Goal: Information Seeking & Learning: Learn about a topic

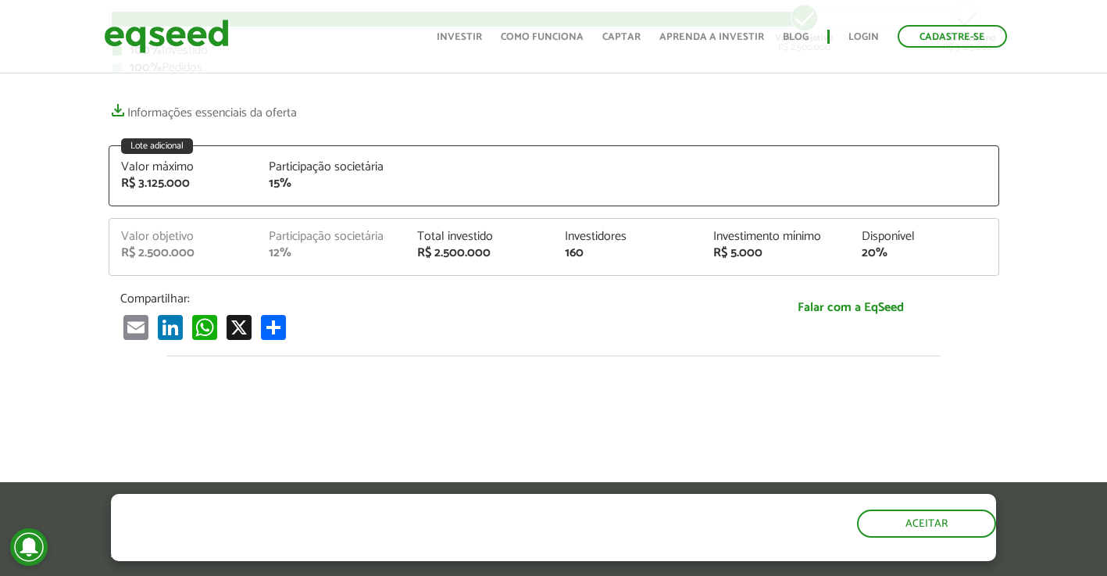
scroll to position [312, 0]
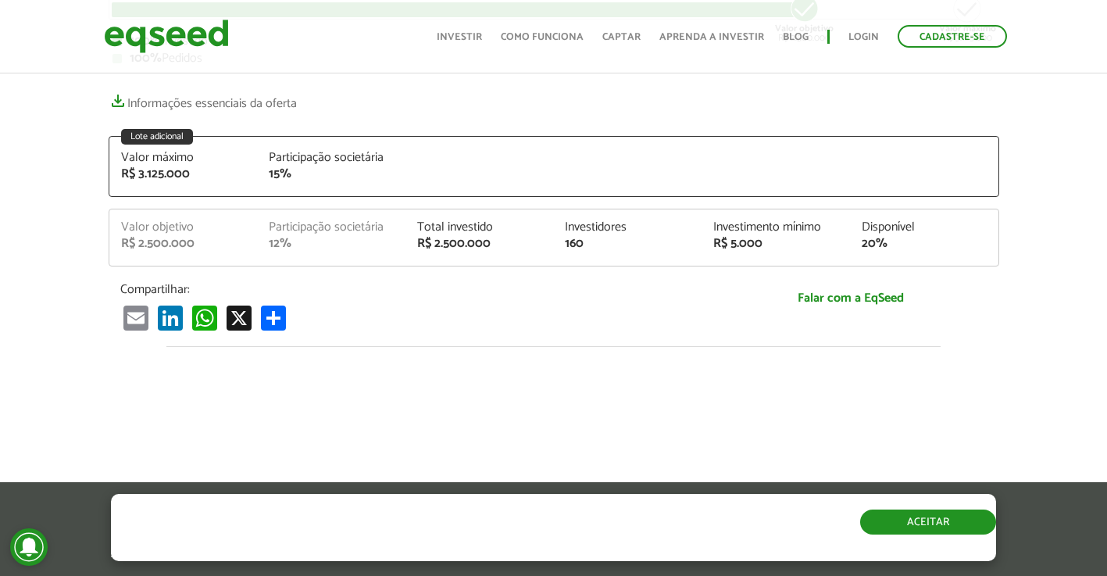
click at [949, 520] on button "Aceitar" at bounding box center [928, 521] width 136 height 25
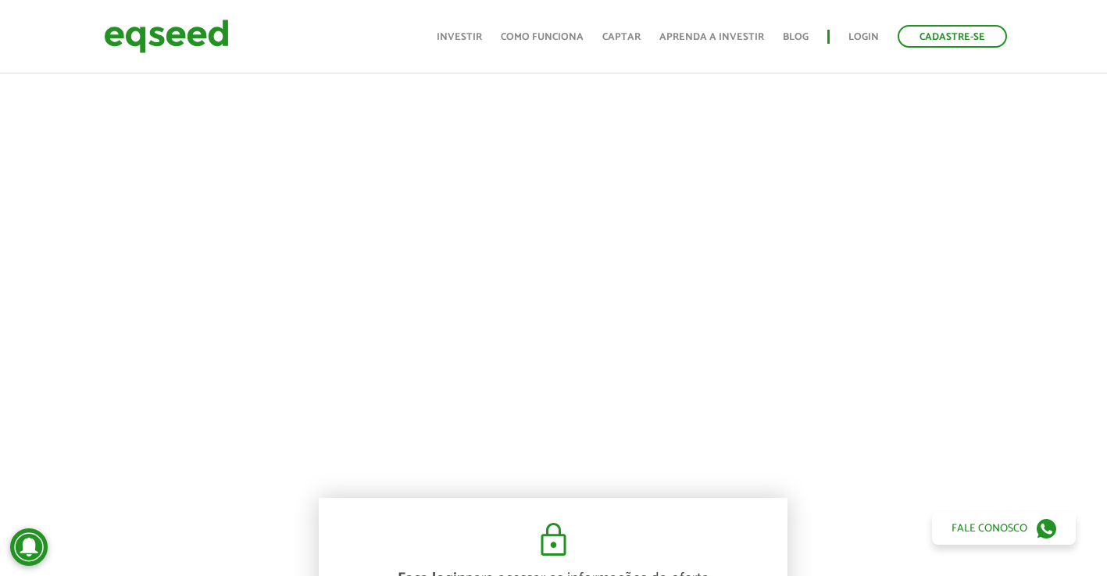
scroll to position [469, 0]
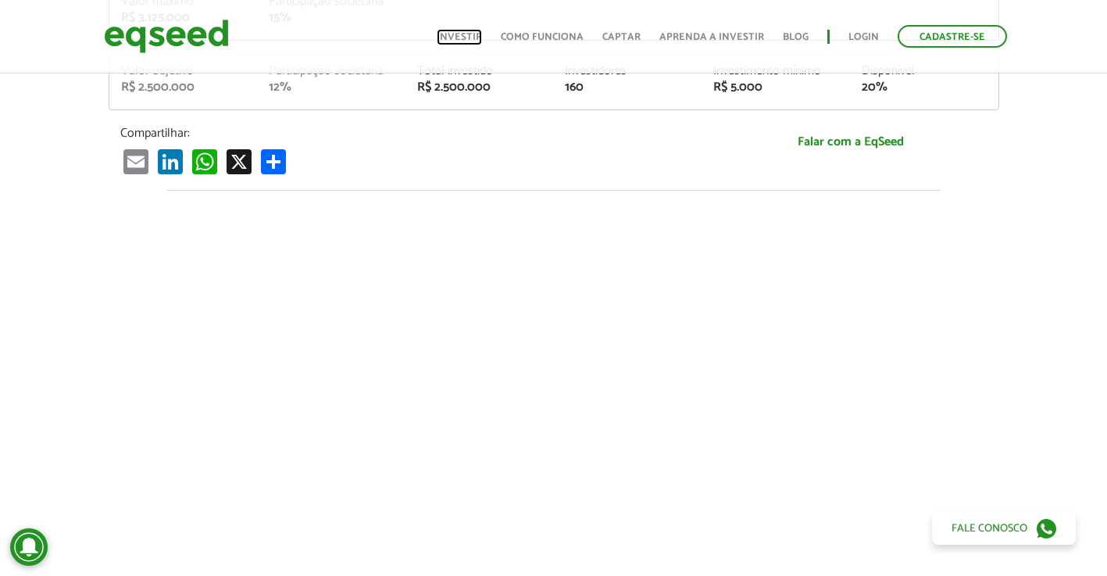
click at [471, 37] on link "Investir" at bounding box center [459, 37] width 45 height 10
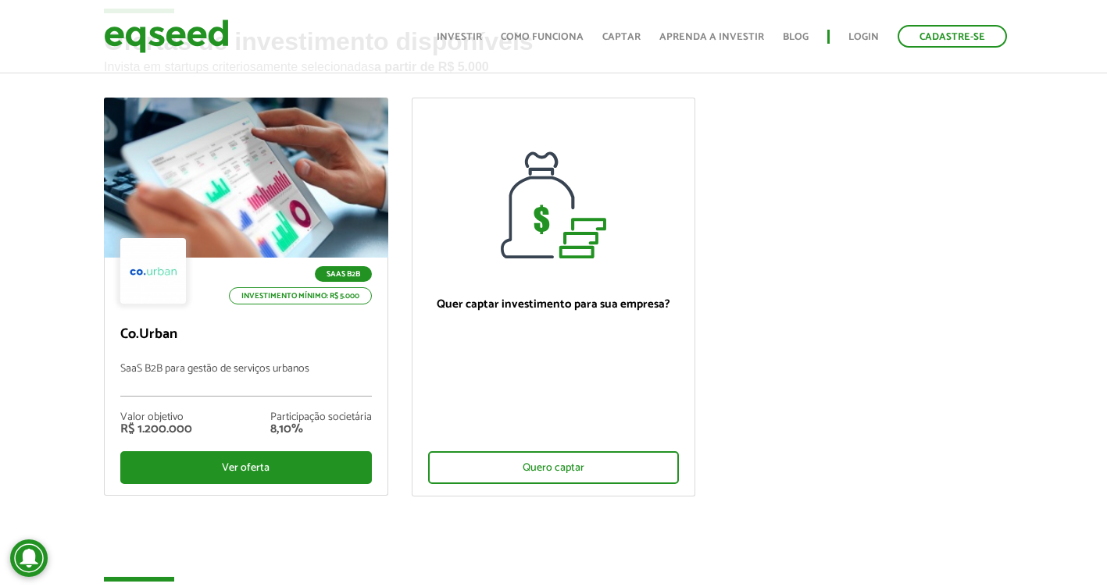
scroll to position [78, 0]
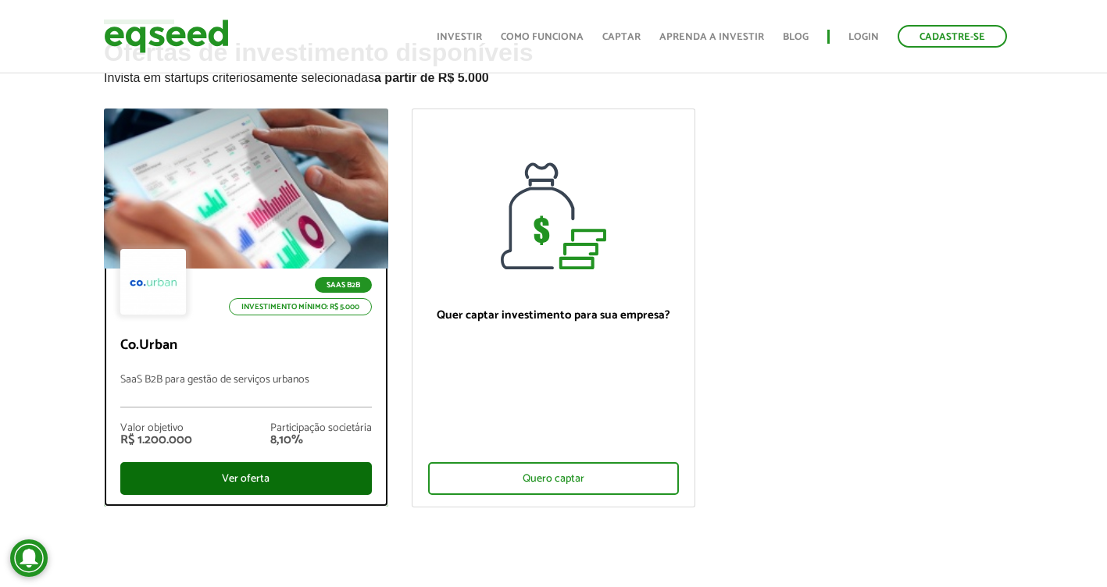
click at [236, 479] on div "Ver oferta" at bounding box center [245, 478] width 251 height 33
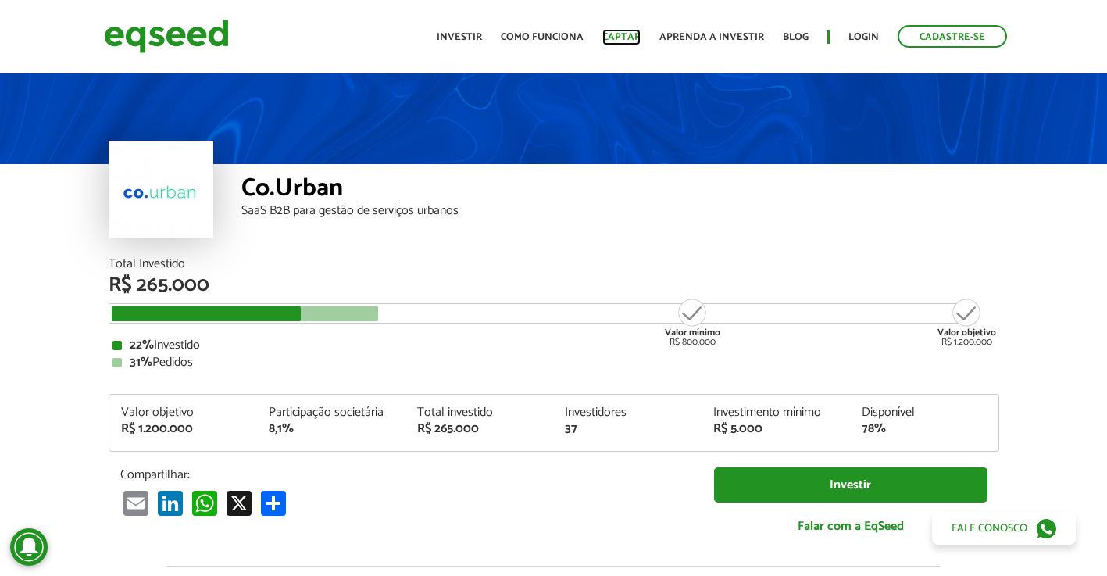
click at [617, 37] on link "Captar" at bounding box center [621, 37] width 38 height 10
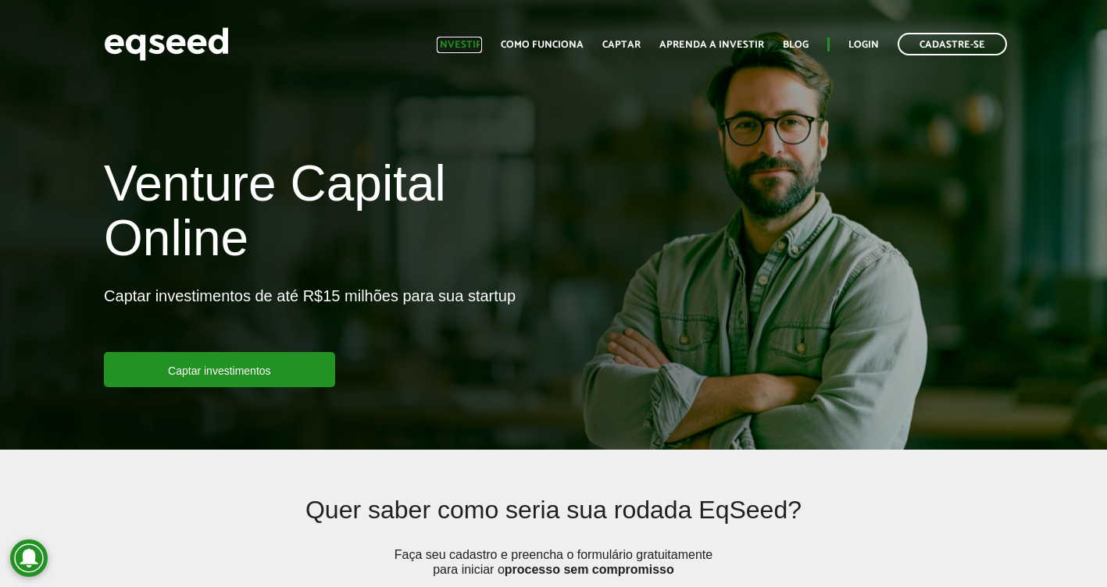
click at [459, 46] on link "Investir" at bounding box center [459, 45] width 45 height 10
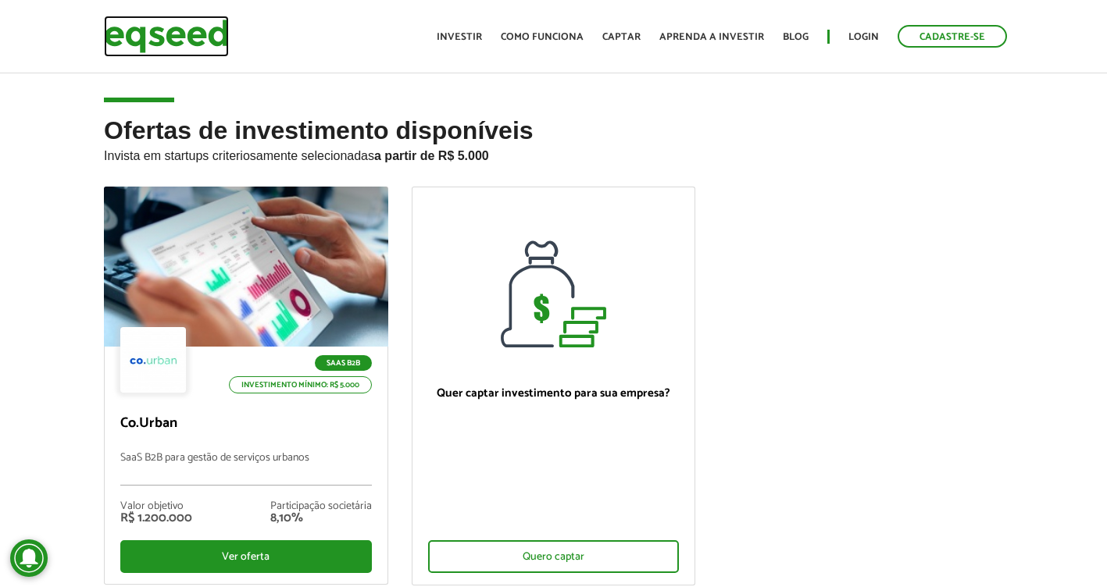
click at [155, 41] on img at bounding box center [166, 36] width 125 height 41
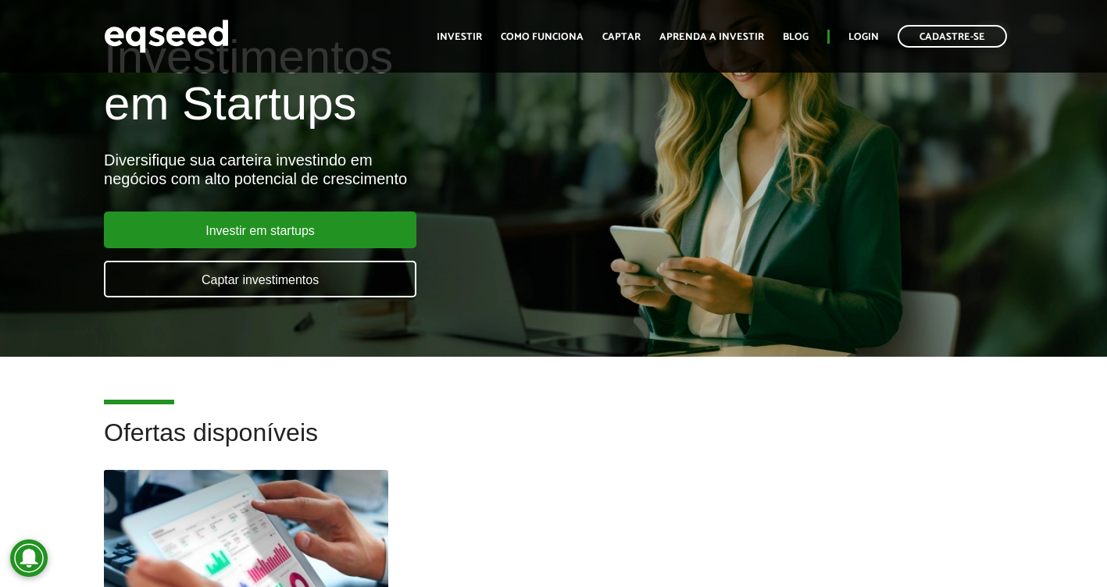
scroll to position [234, 0]
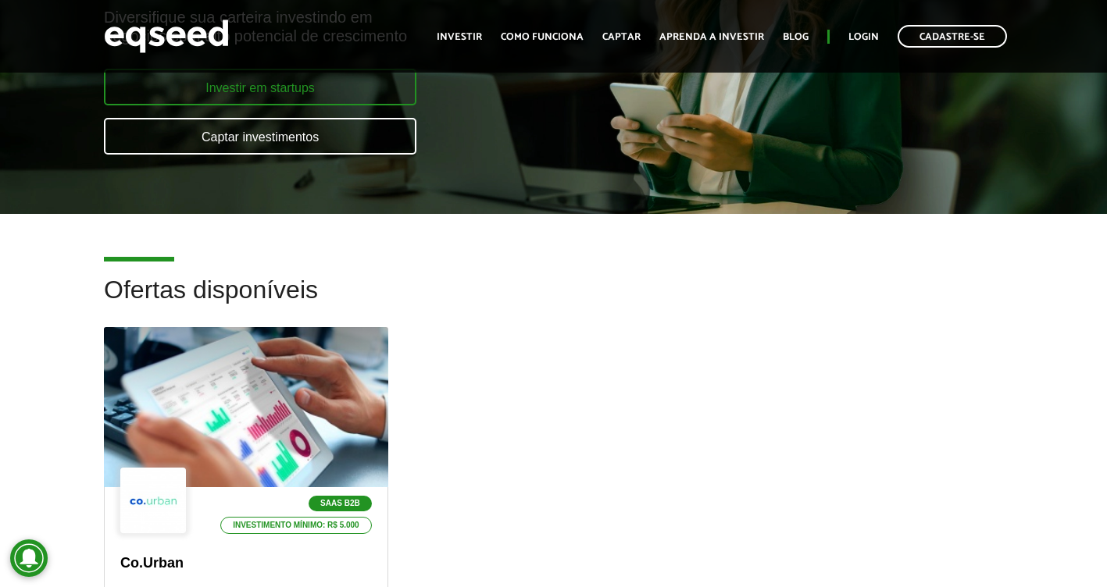
drag, startPoint x: 291, startPoint y: 90, endPoint x: 330, endPoint y: 102, distance: 40.0
click at [292, 90] on link "Investir em startups" at bounding box center [260, 87] width 312 height 37
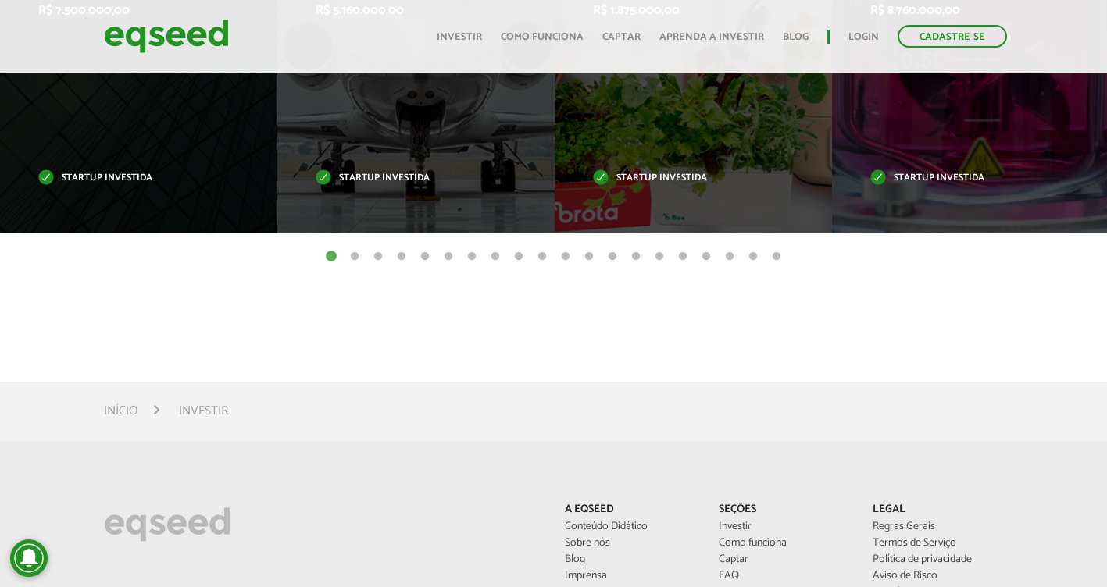
scroll to position [781, 0]
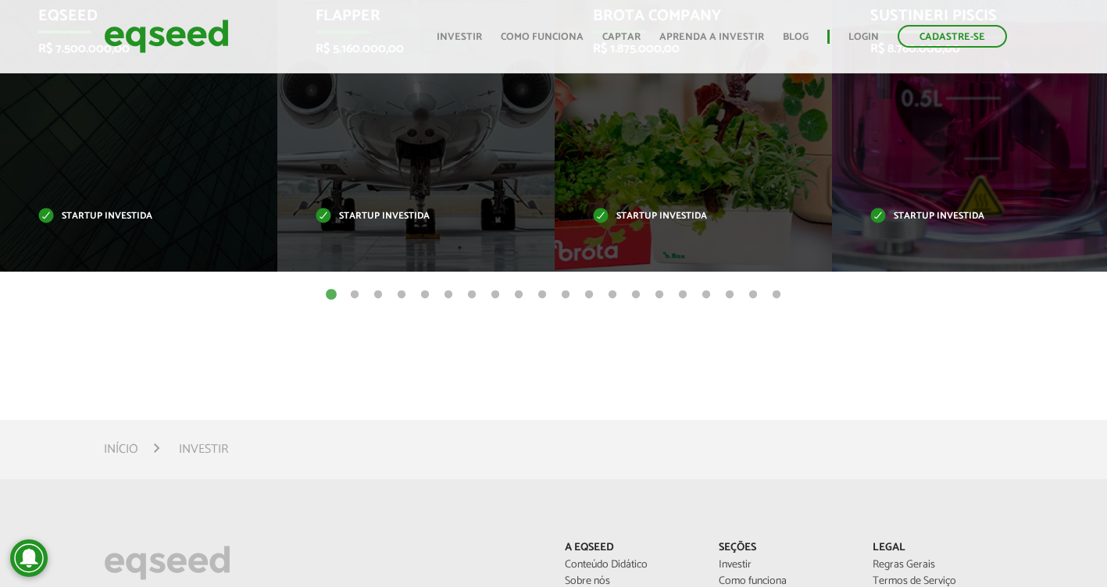
click at [355, 294] on button "2" at bounding box center [355, 295] width 16 height 16
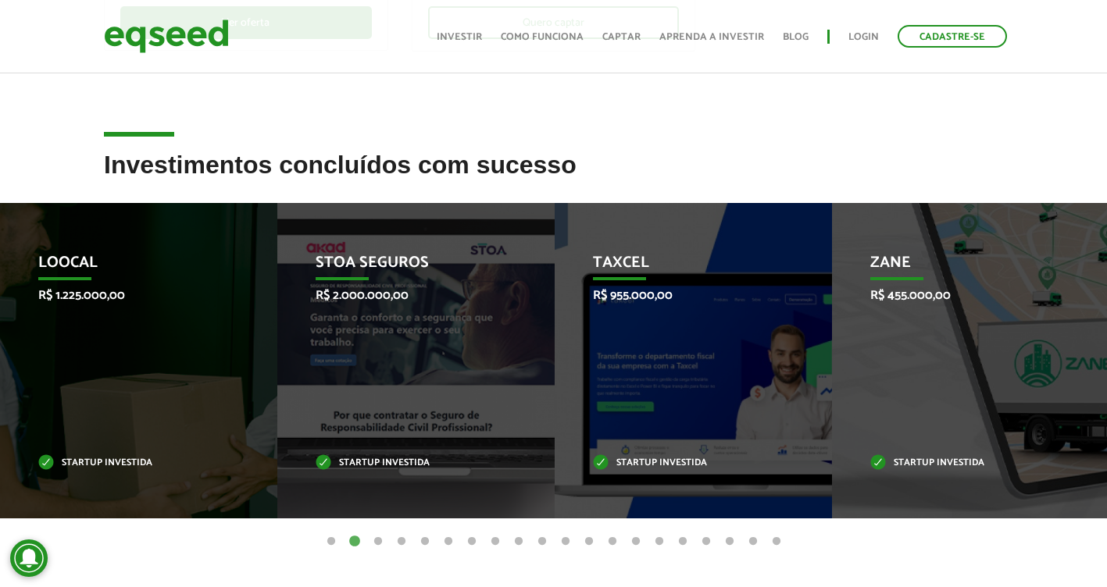
scroll to position [625, 0]
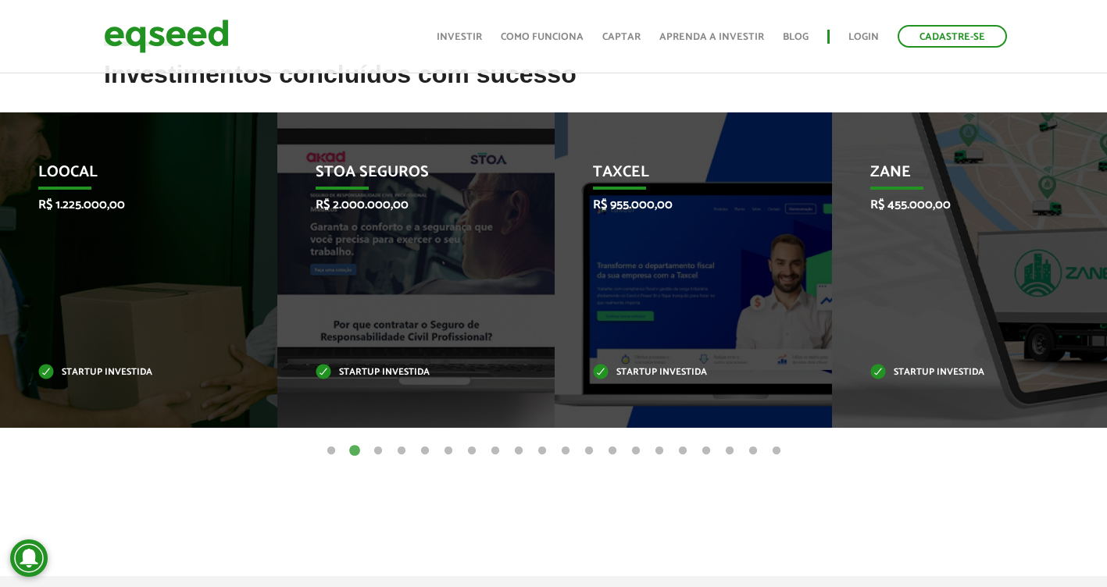
click at [379, 454] on button "3" at bounding box center [378, 452] width 16 height 16
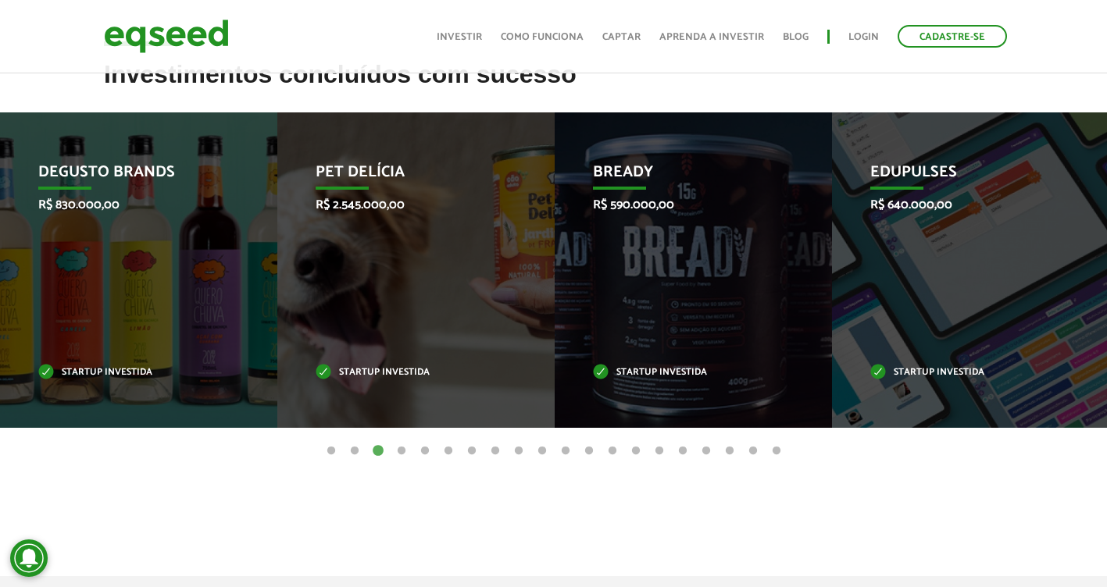
click at [397, 452] on button "4" at bounding box center [402, 452] width 16 height 16
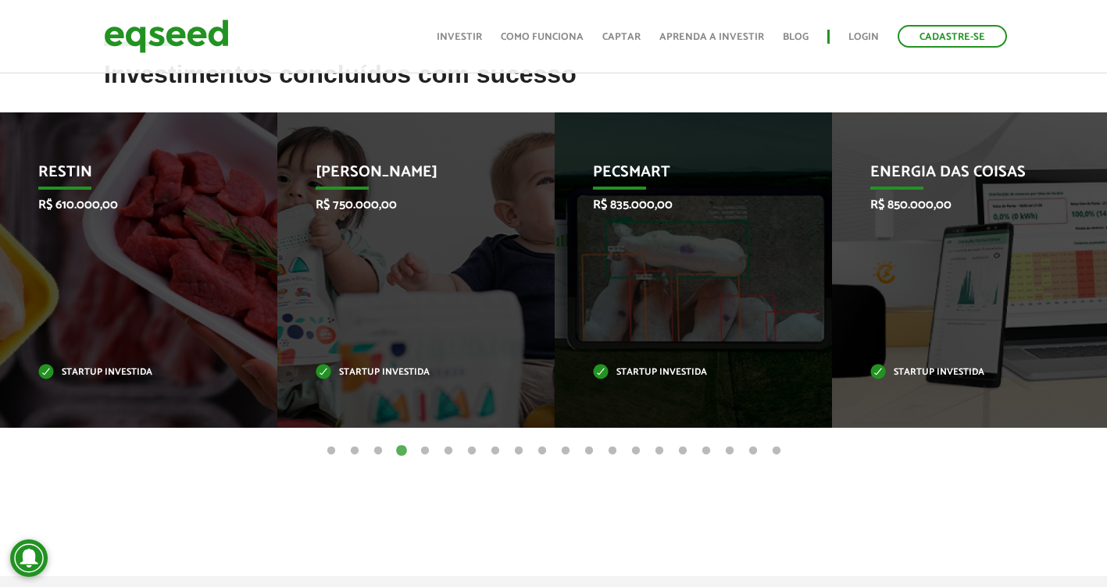
click at [423, 453] on button "5" at bounding box center [425, 452] width 16 height 16
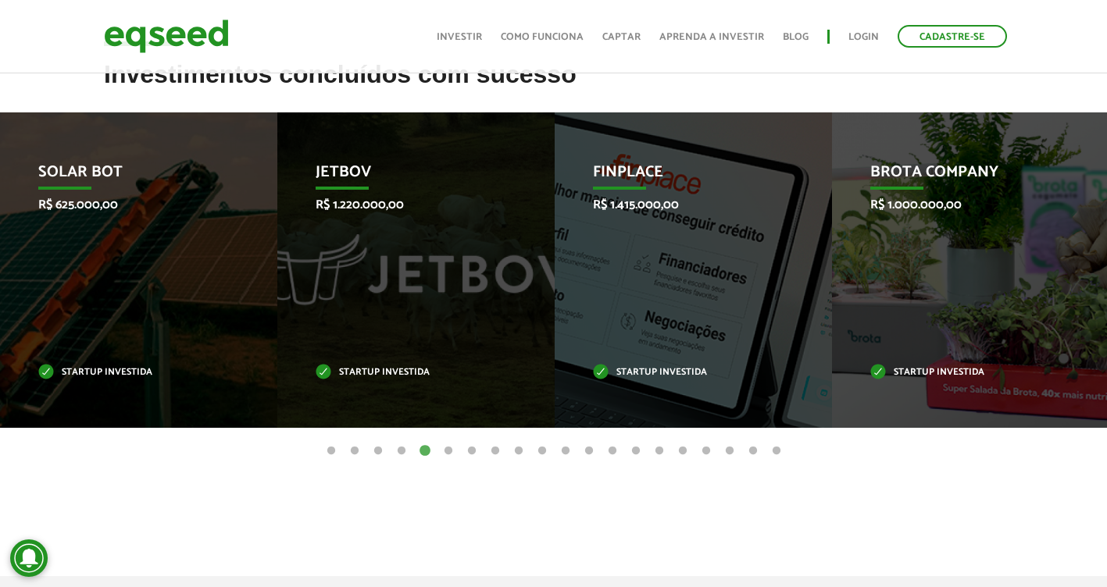
click at [448, 456] on button "6" at bounding box center [448, 452] width 16 height 16
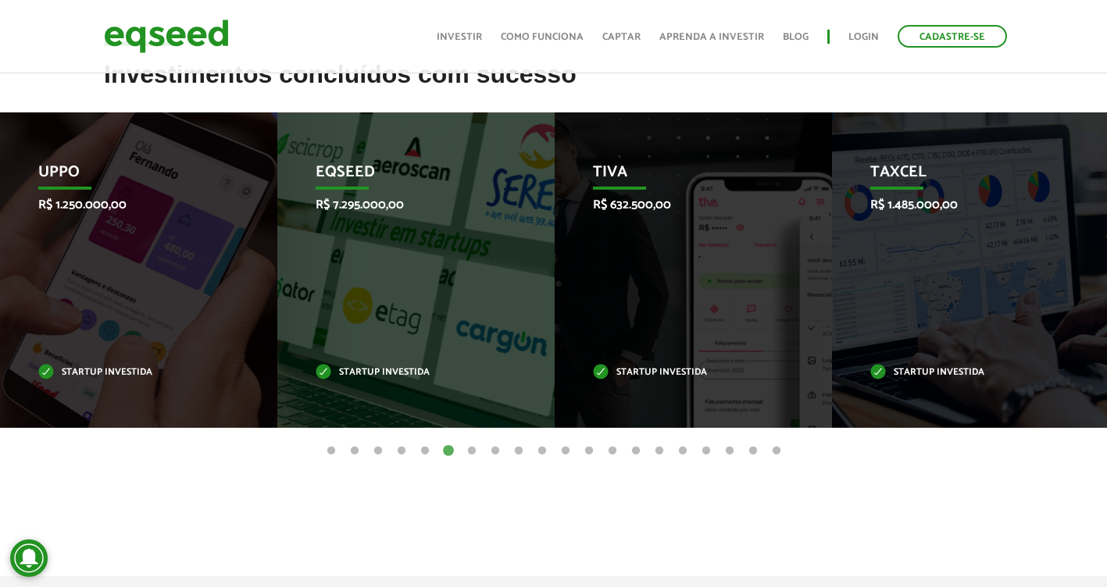
click at [470, 451] on button "7" at bounding box center [472, 452] width 16 height 16
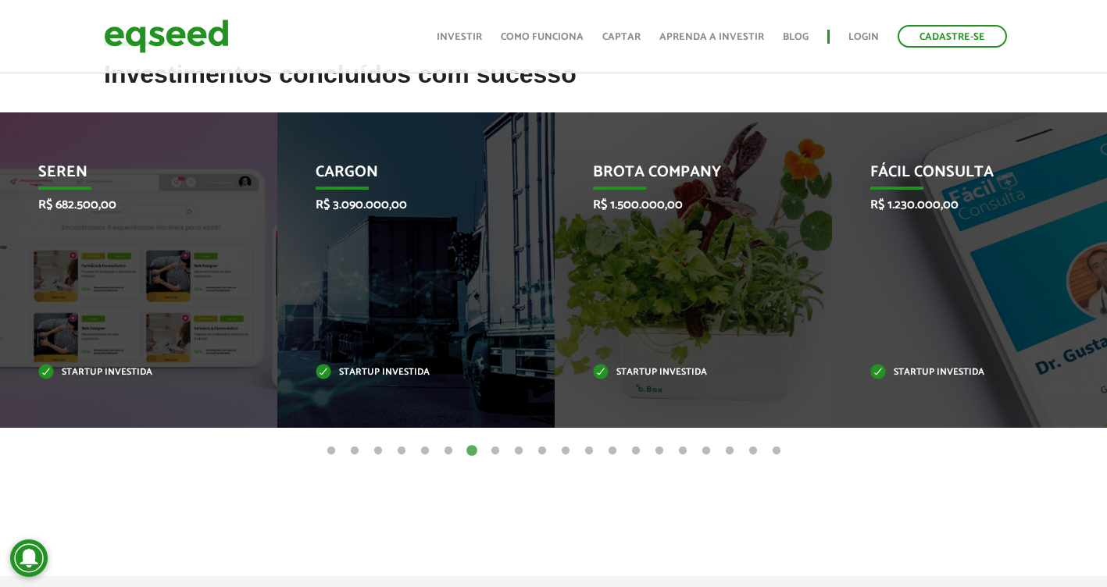
click at [494, 451] on button "8" at bounding box center [495, 452] width 16 height 16
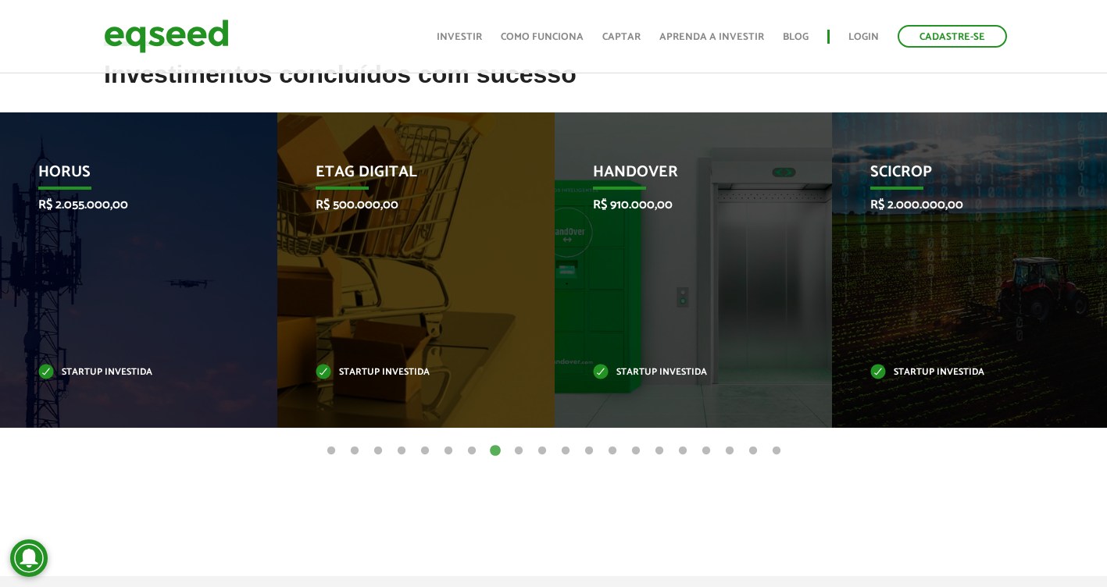
click at [522, 447] on button "9" at bounding box center [519, 452] width 16 height 16
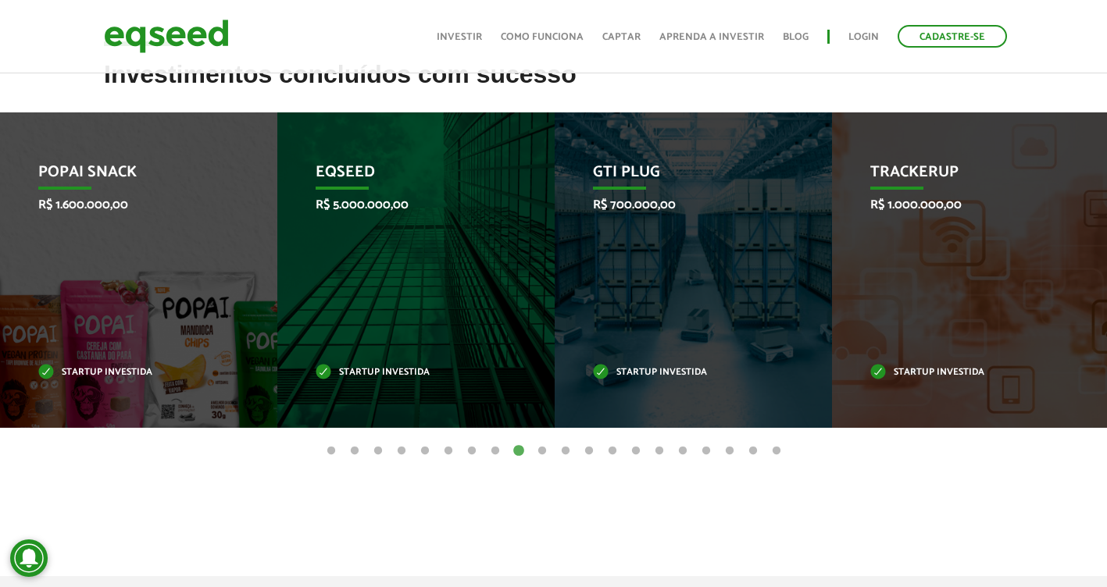
click at [541, 452] on button "10" at bounding box center [542, 452] width 16 height 16
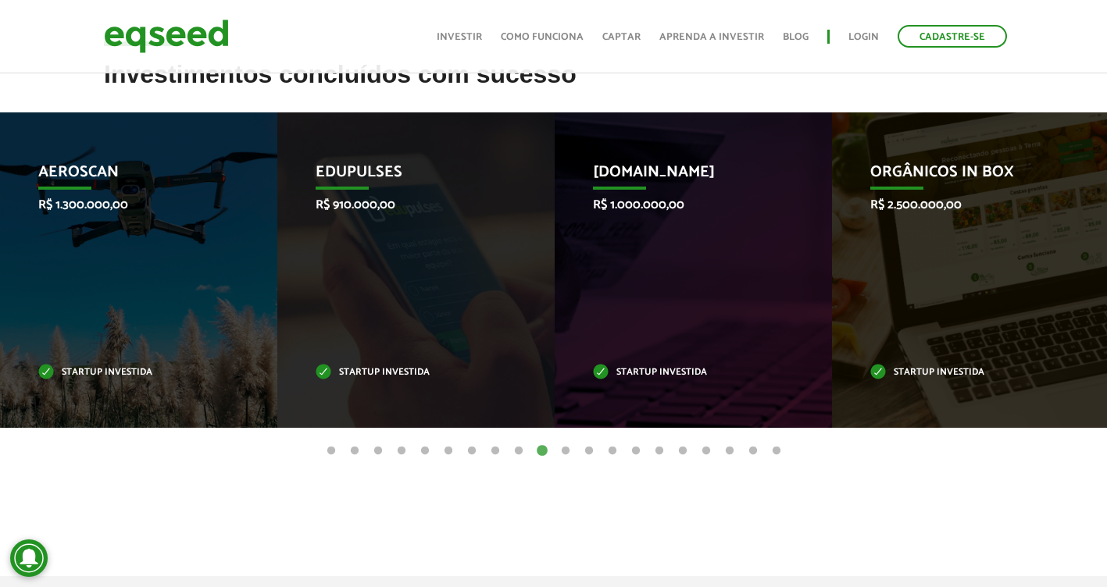
click at [559, 451] on button "11" at bounding box center [566, 452] width 16 height 16
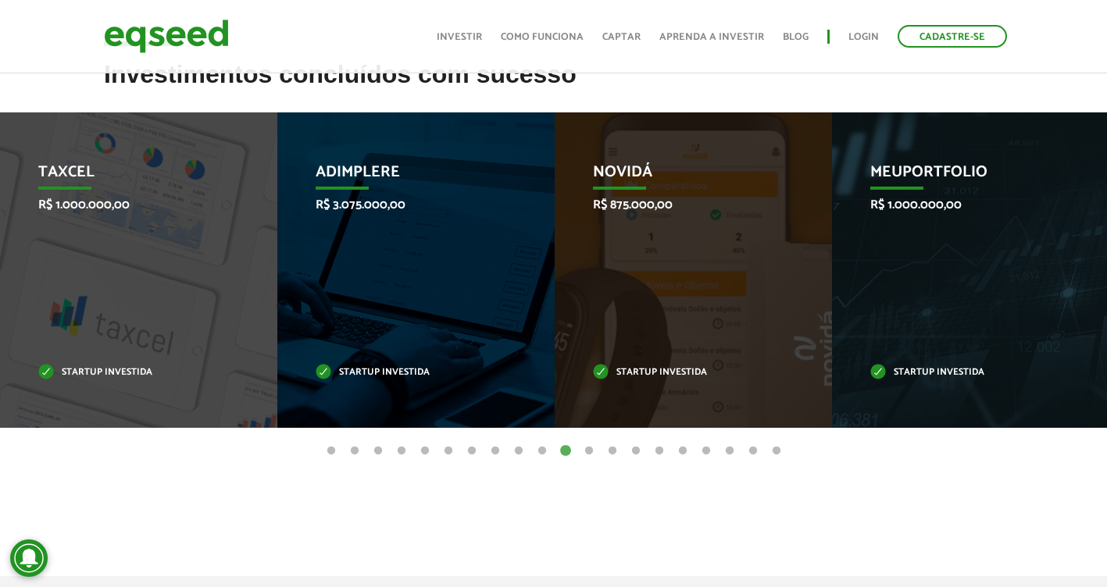
click at [584, 456] on button "12" at bounding box center [589, 452] width 16 height 16
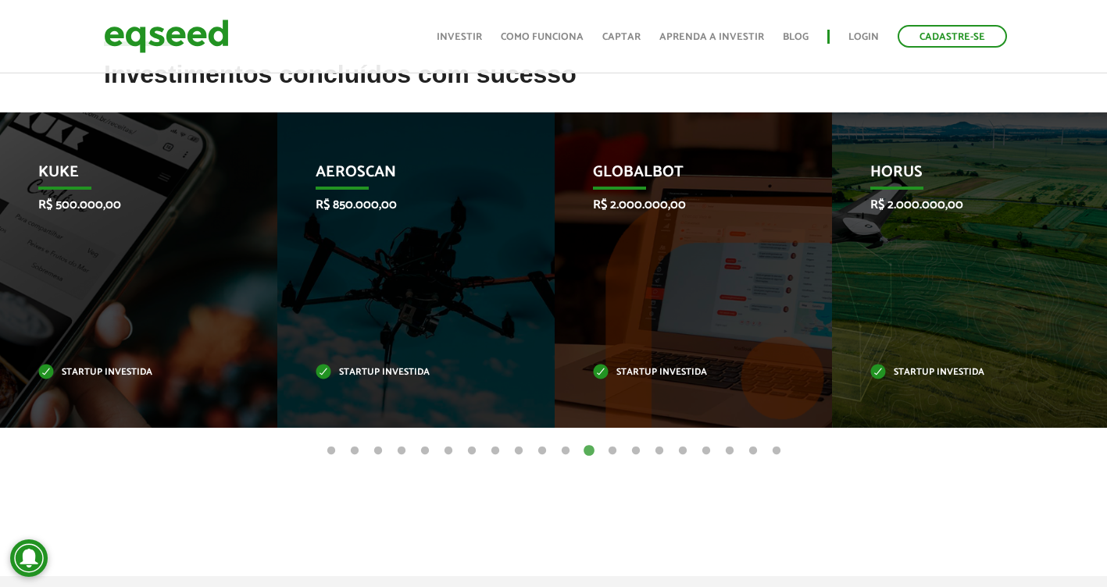
click at [610, 452] on button "13" at bounding box center [612, 452] width 16 height 16
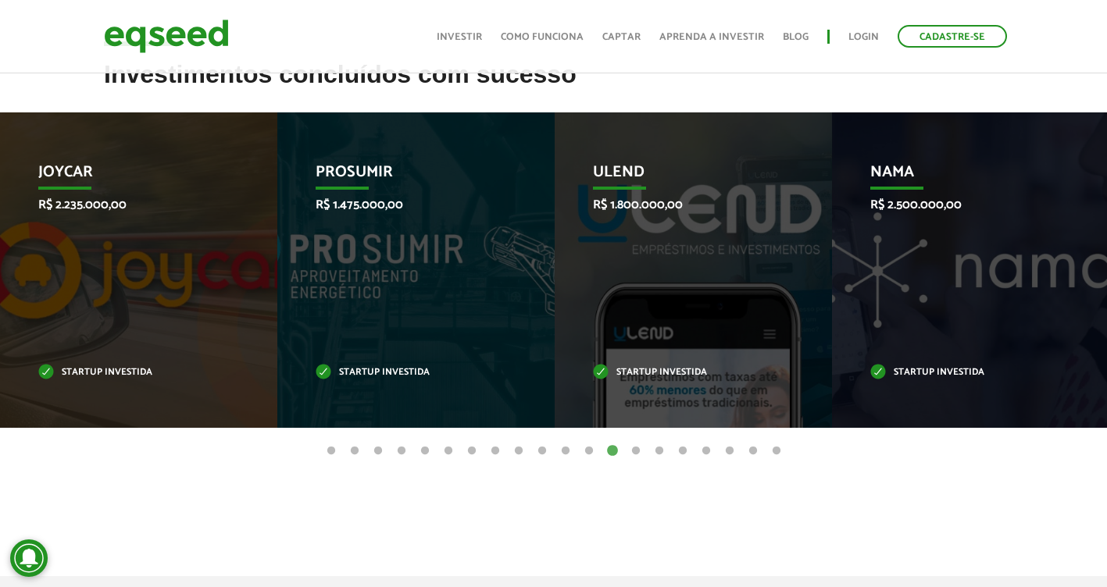
click at [645, 449] on ul "1 2 3 4 5 6 7 8 9 10 11 12 13 14 15 16 17 18 19 20" at bounding box center [553, 450] width 1107 height 17
click at [637, 449] on button "14" at bounding box center [636, 452] width 16 height 16
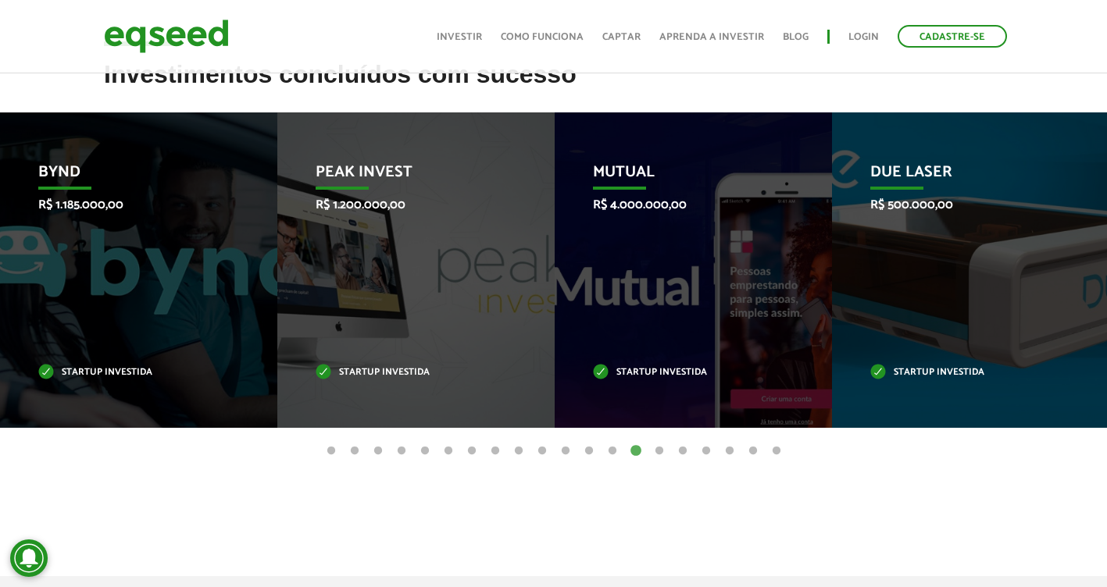
click at [660, 450] on button "15" at bounding box center [659, 452] width 16 height 16
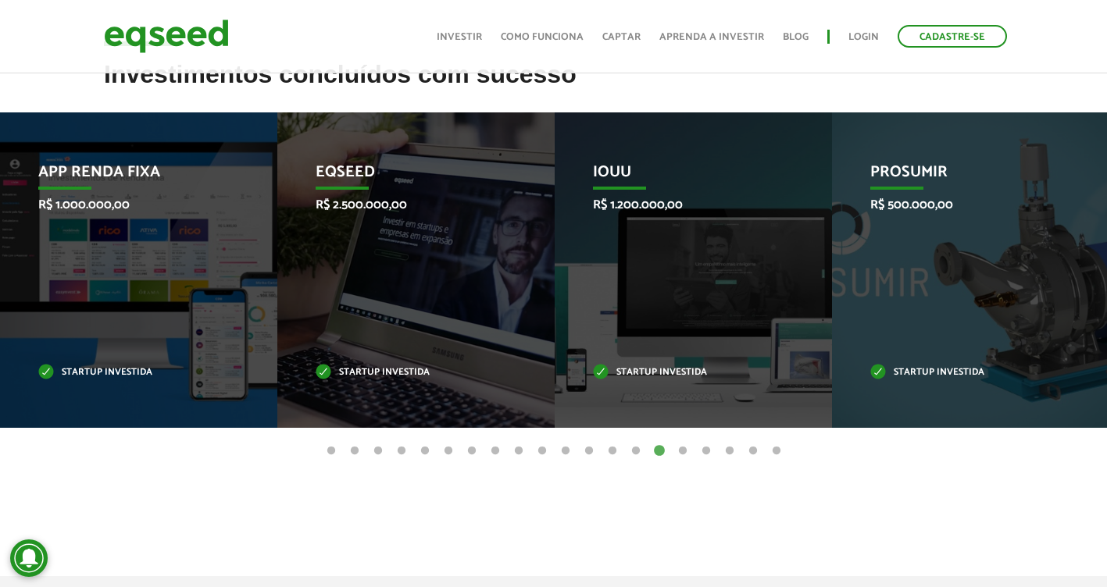
click at [681, 454] on button "16" at bounding box center [683, 452] width 16 height 16
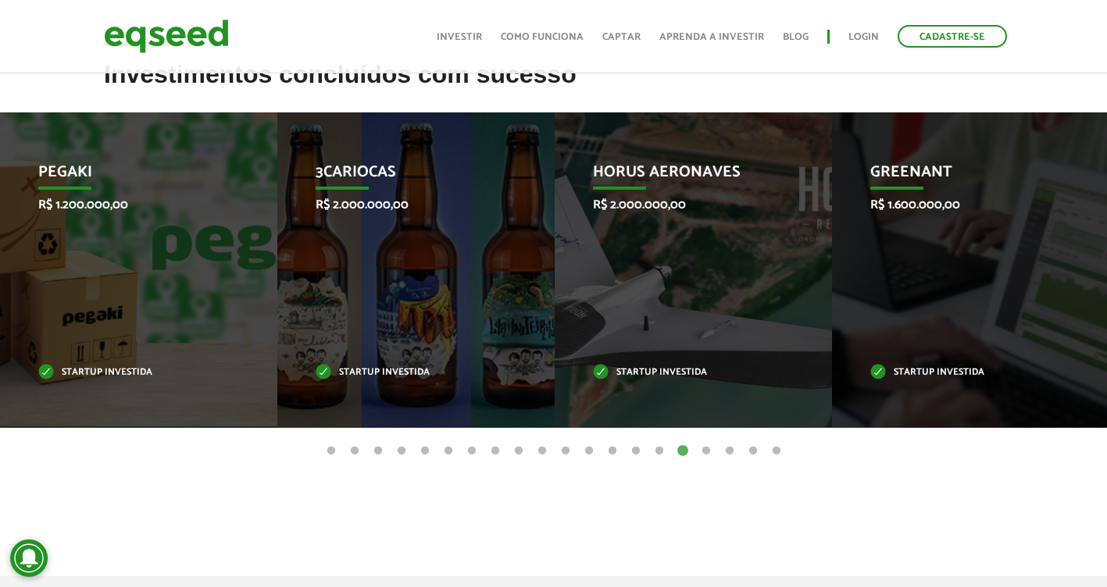
click at [704, 449] on button "17" at bounding box center [706, 452] width 16 height 16
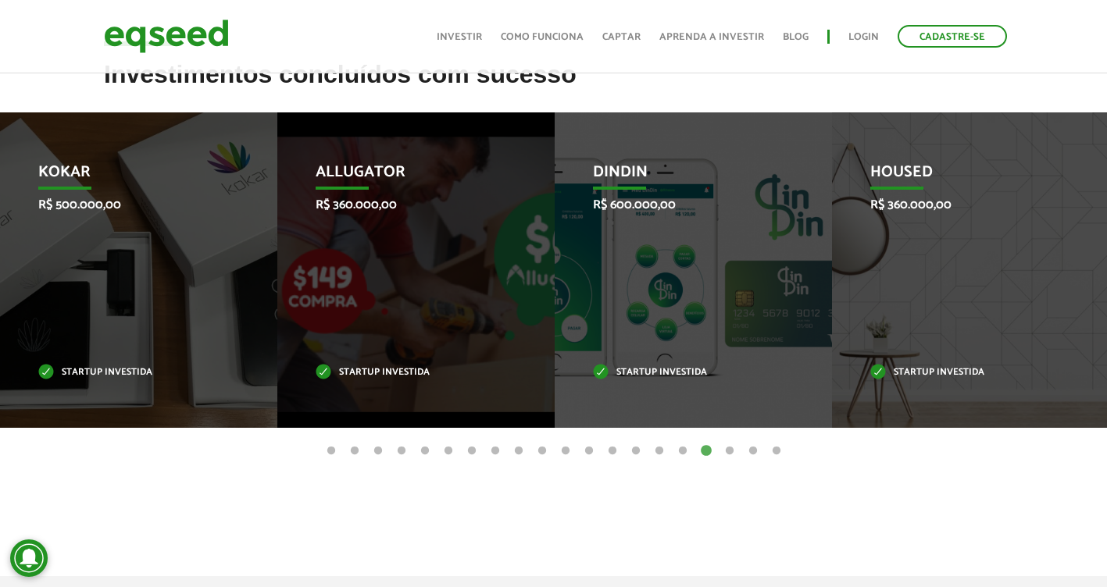
click at [728, 452] on button "18" at bounding box center [730, 452] width 16 height 16
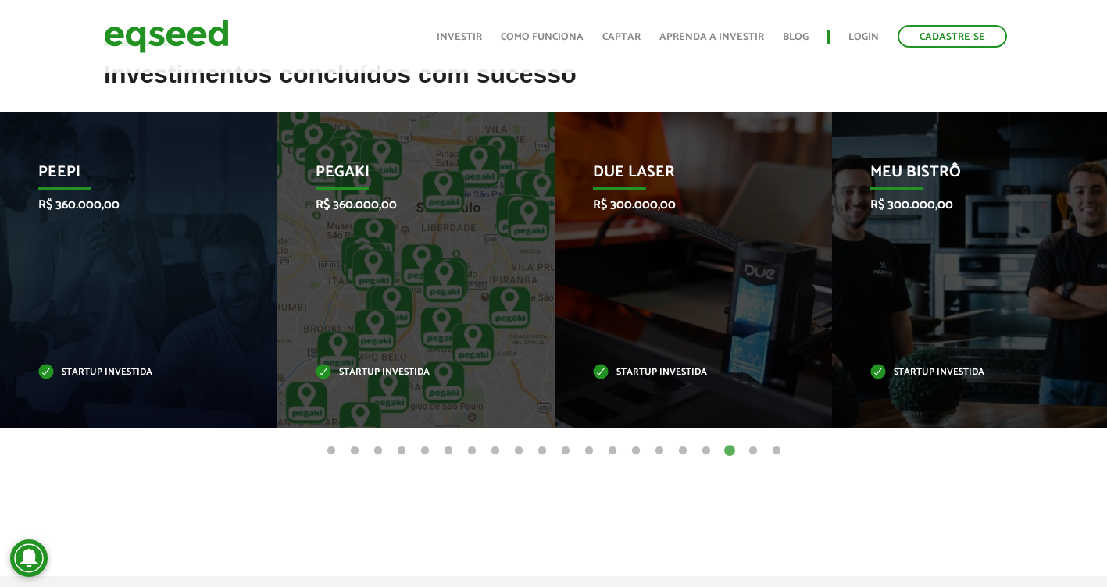
click at [751, 447] on button "19" at bounding box center [753, 452] width 16 height 16
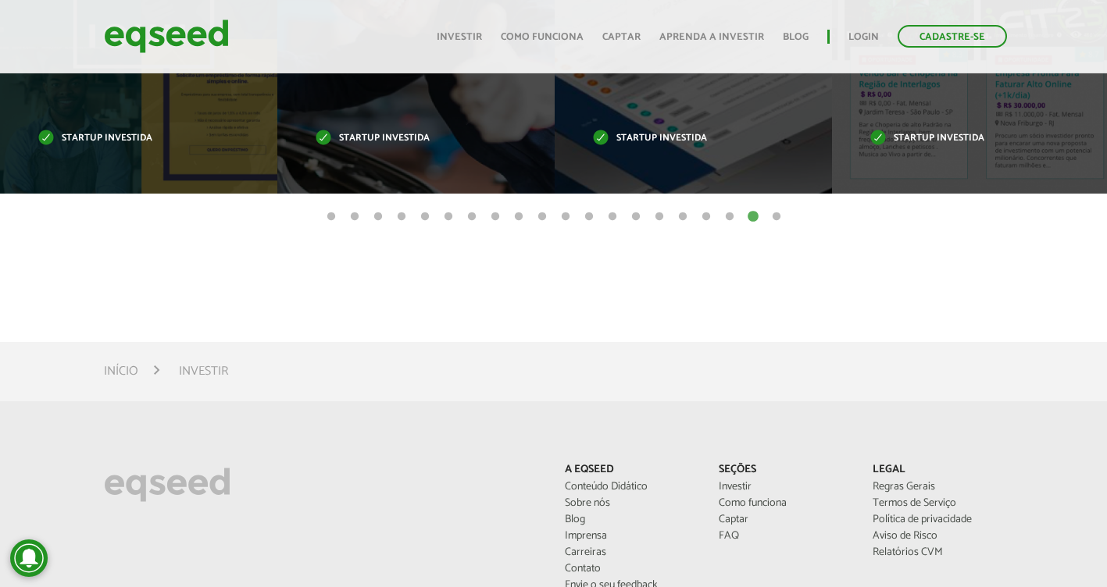
scroll to position [547, 0]
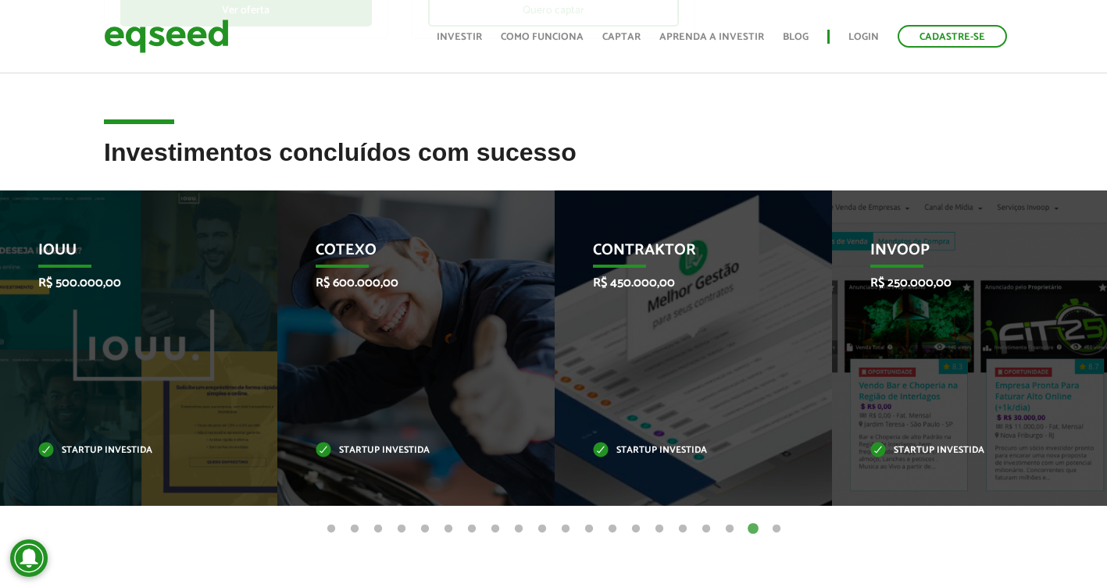
click at [779, 525] on button "20" at bounding box center [776, 530] width 16 height 16
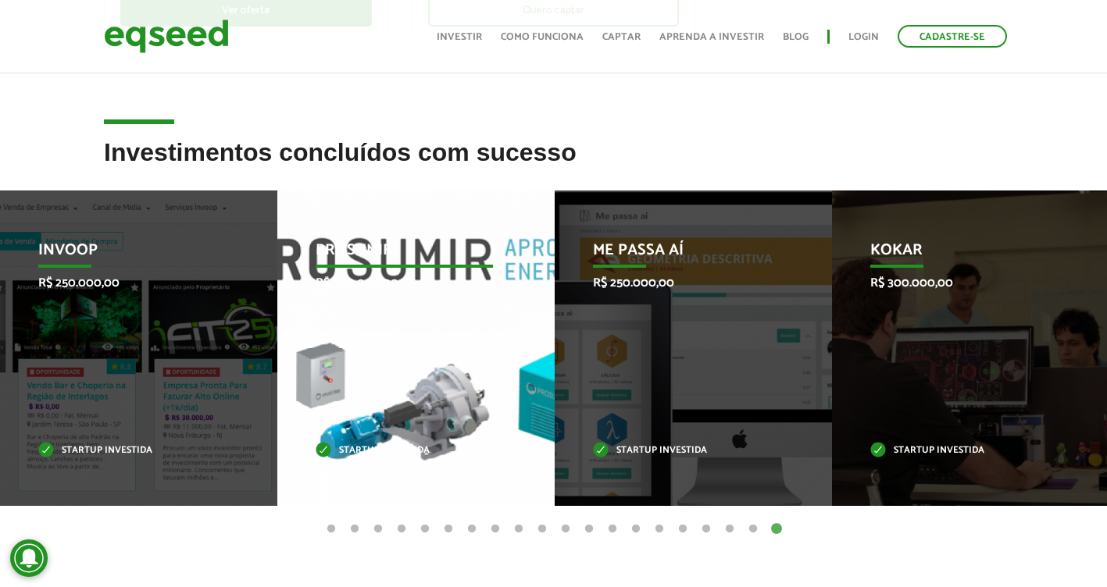
scroll to position [625, 0]
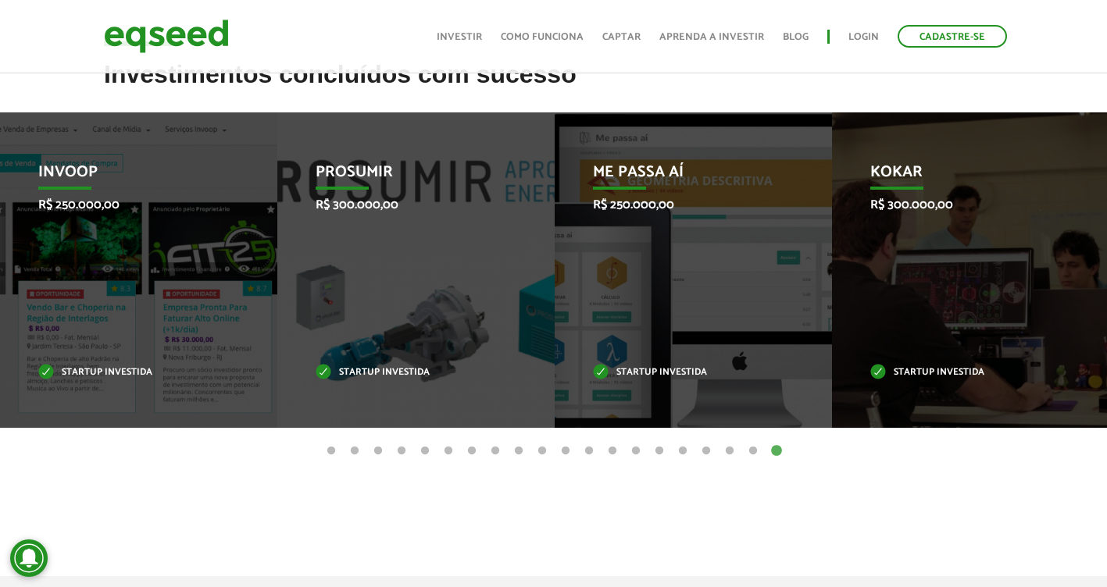
click at [330, 451] on button "1" at bounding box center [331, 452] width 16 height 16
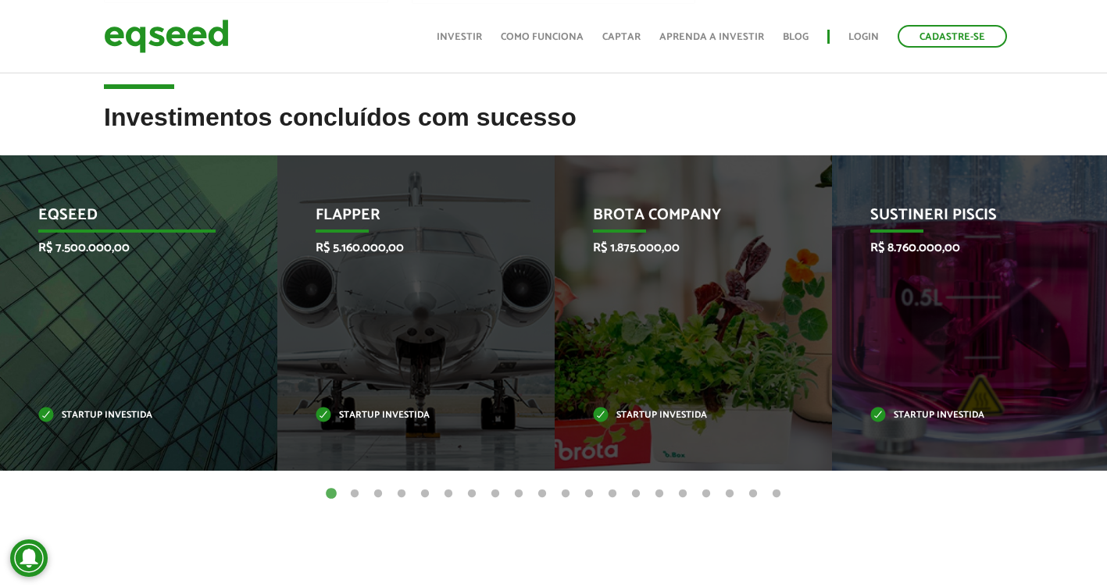
scroll to position [547, 0]
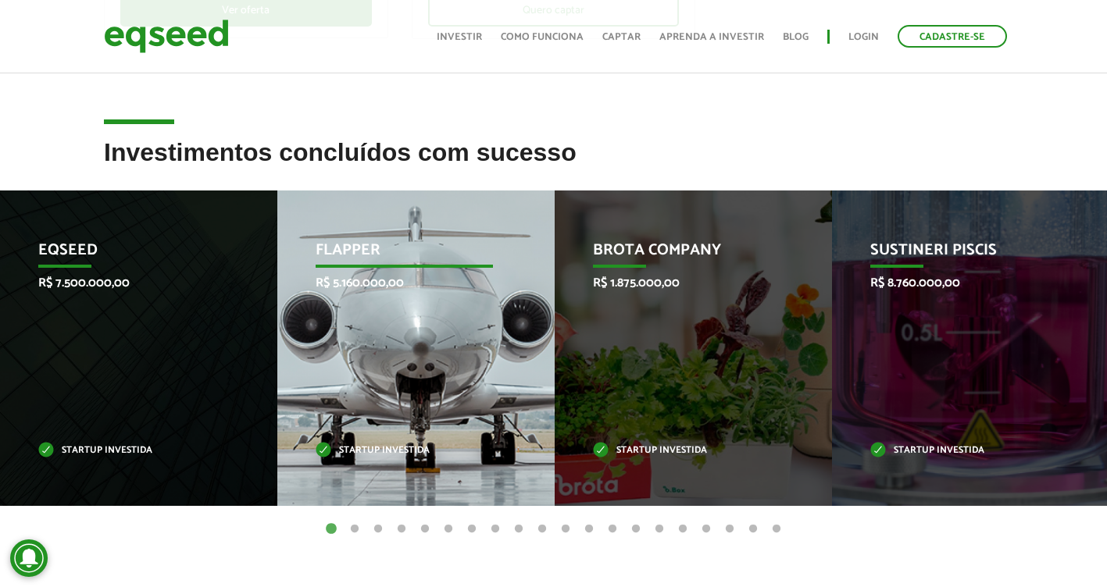
click at [419, 348] on div "Flapper R$ 5.160.000,00 Startup investida" at bounding box center [404, 348] width 254 height 315
click at [362, 454] on p "Startup investida" at bounding box center [404, 451] width 178 height 9
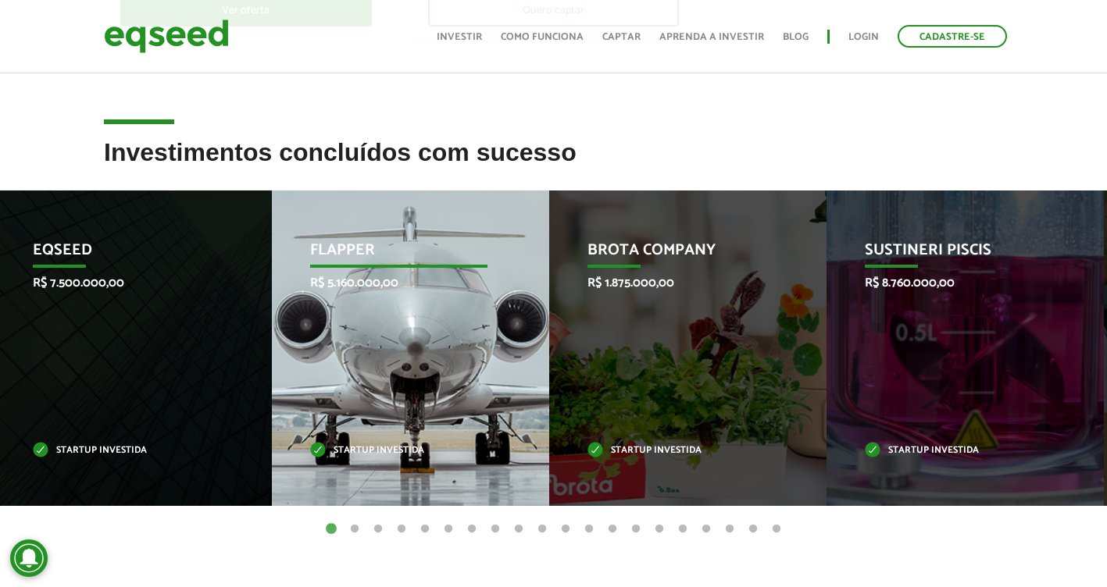
click at [346, 246] on p "Flapper" at bounding box center [399, 254] width 178 height 27
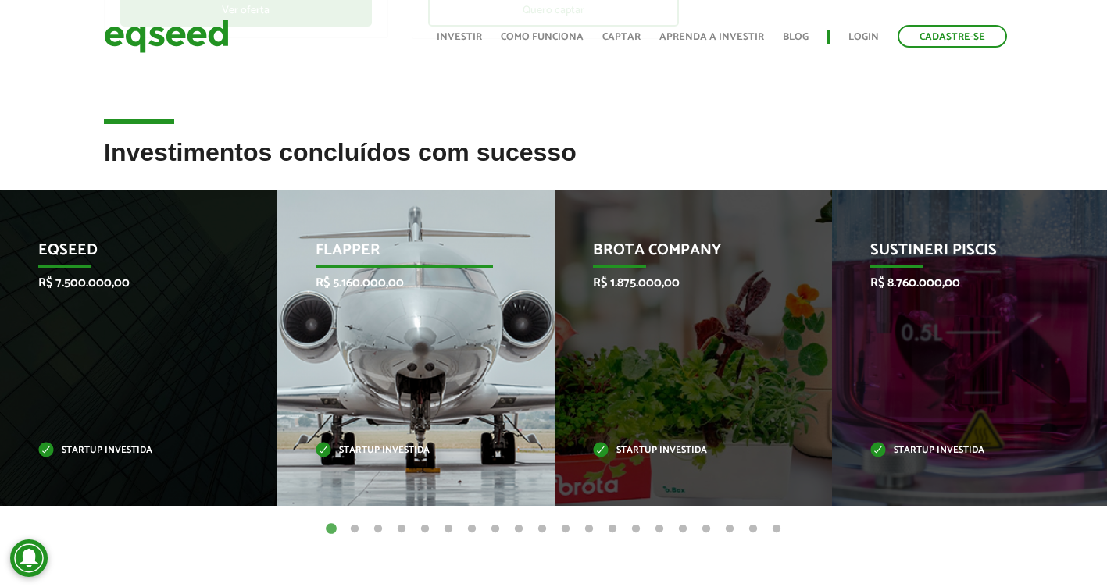
click at [345, 247] on p "Flapper" at bounding box center [404, 254] width 178 height 27
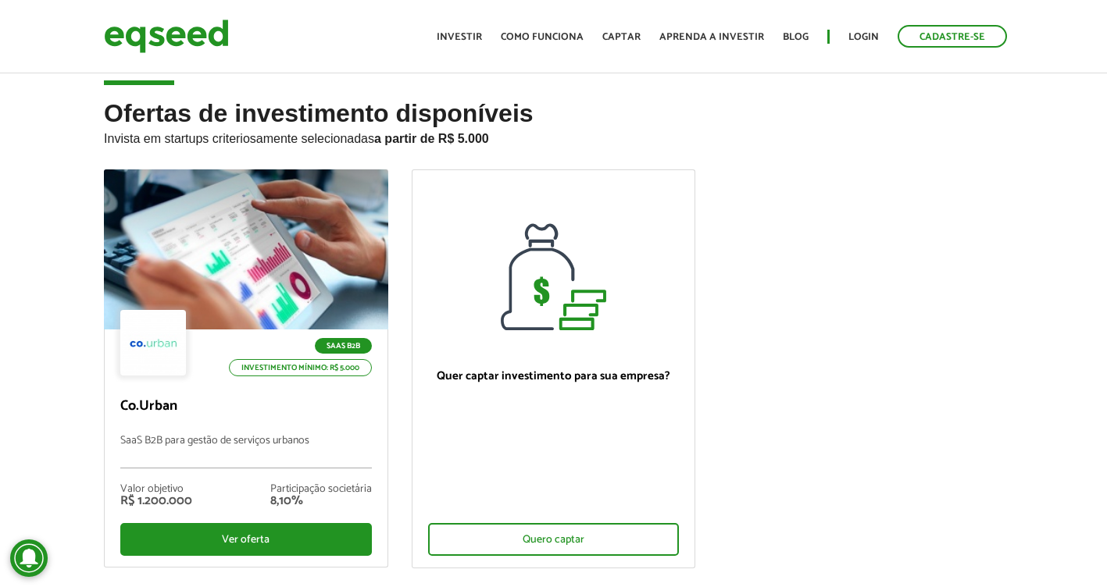
scroll to position [0, 0]
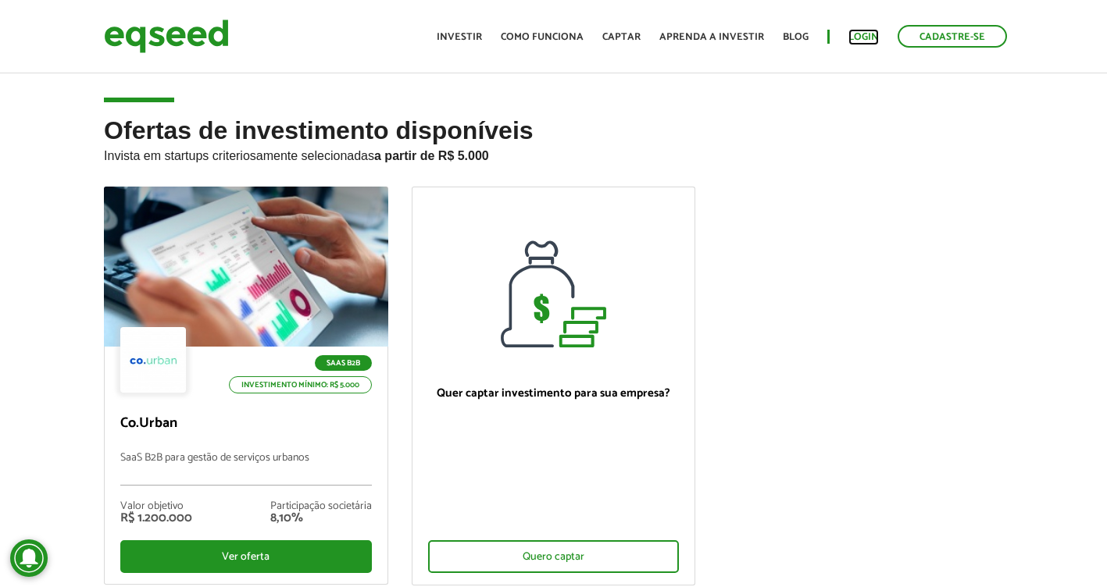
click at [862, 34] on link "Login" at bounding box center [863, 37] width 30 height 10
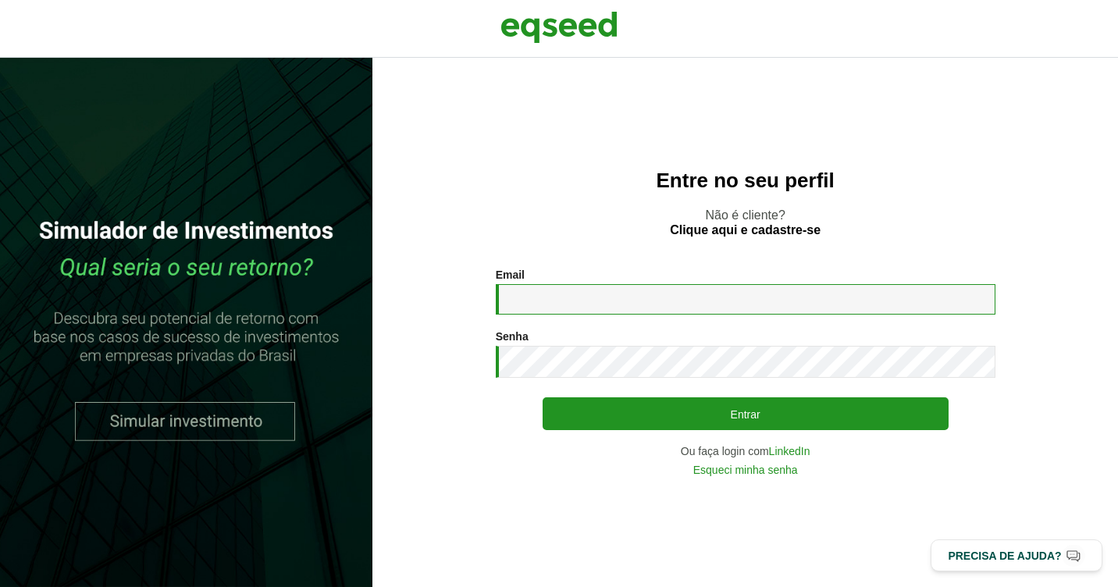
drag, startPoint x: 0, startPoint y: 0, endPoint x: 615, endPoint y: 291, distance: 680.5
click at [615, 291] on input "Email *" at bounding box center [746, 299] width 500 height 30
type input "**********"
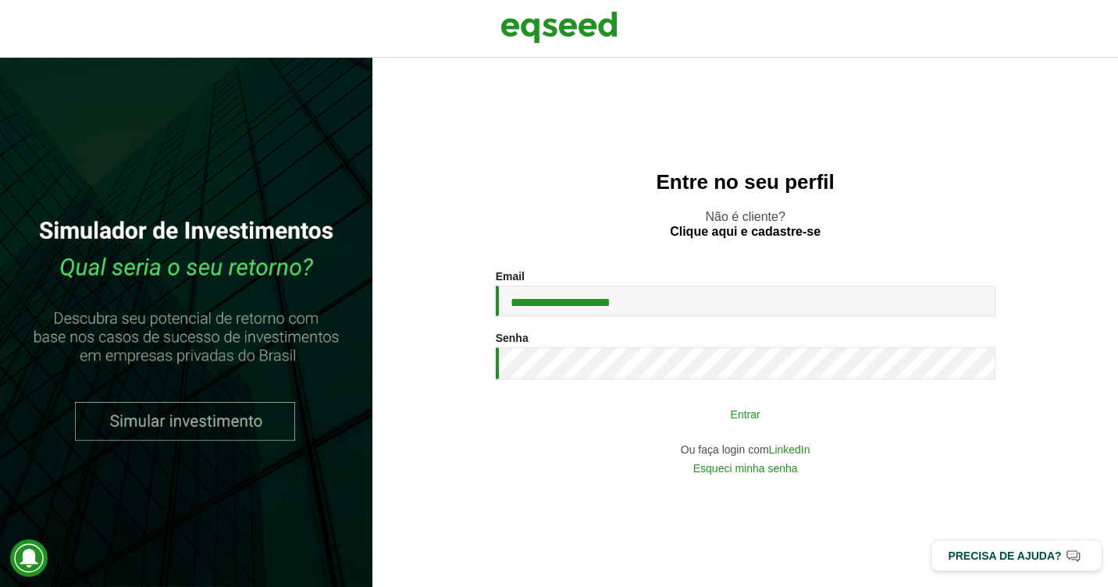
click at [690, 425] on button "Entrar" at bounding box center [746, 414] width 406 height 30
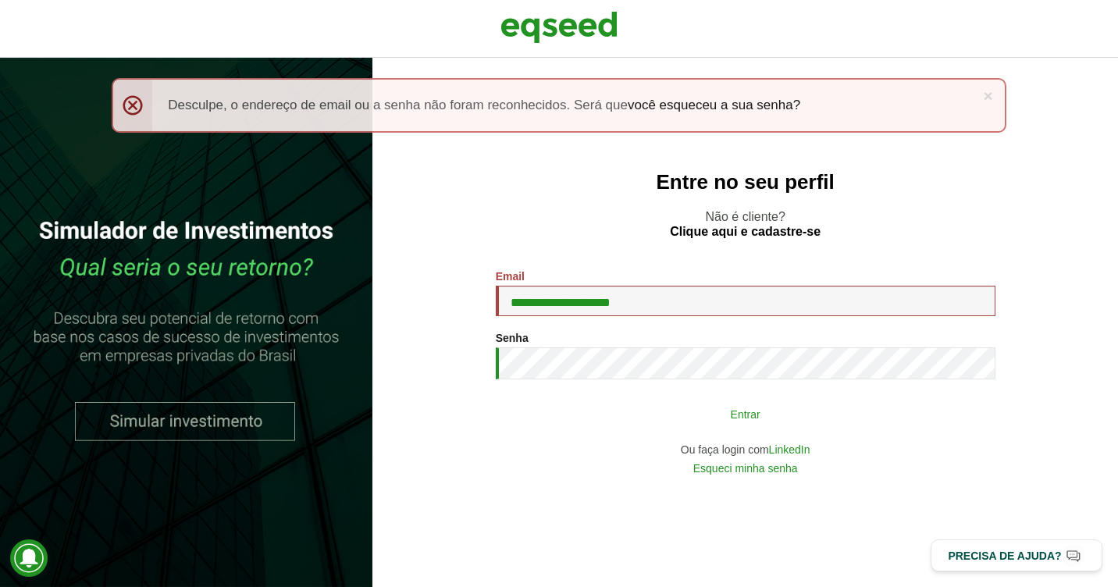
click at [675, 415] on button "Entrar" at bounding box center [746, 414] width 406 height 30
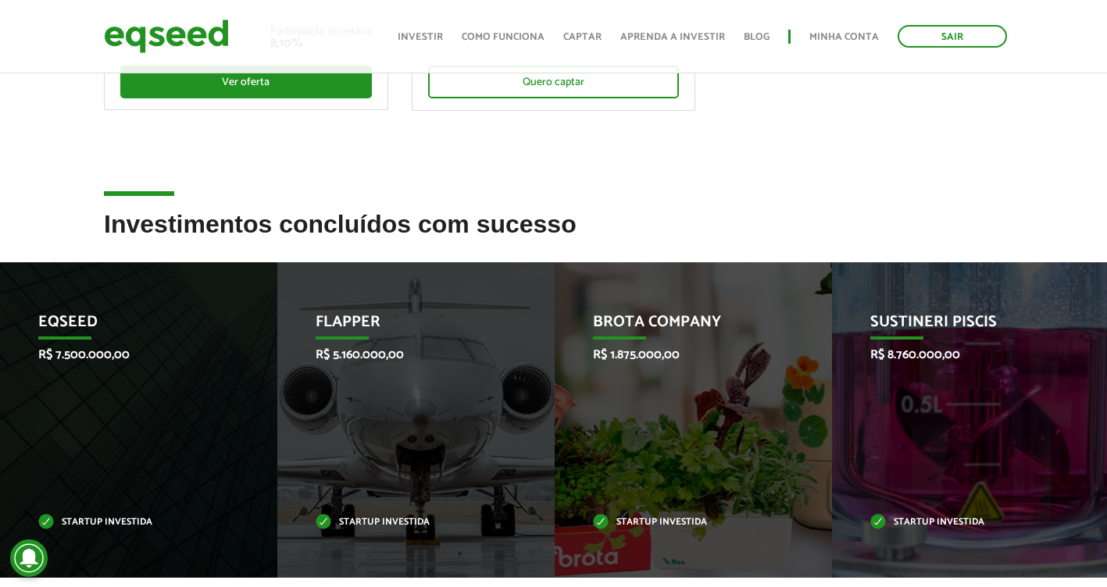
scroll to position [625, 0]
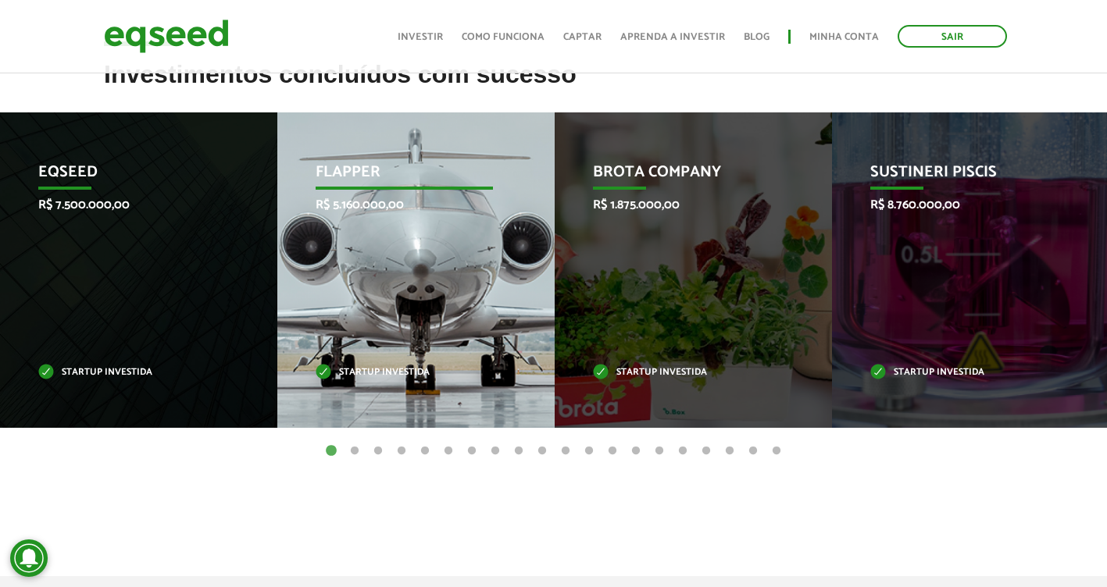
click at [426, 318] on div "Flapper R$ 5.160.000,00 Startup investida" at bounding box center [404, 269] width 254 height 315
click at [348, 173] on p "Flapper" at bounding box center [404, 176] width 178 height 27
click at [361, 260] on div "Flapper R$ 5.160.000,00 Startup investida" at bounding box center [404, 269] width 254 height 315
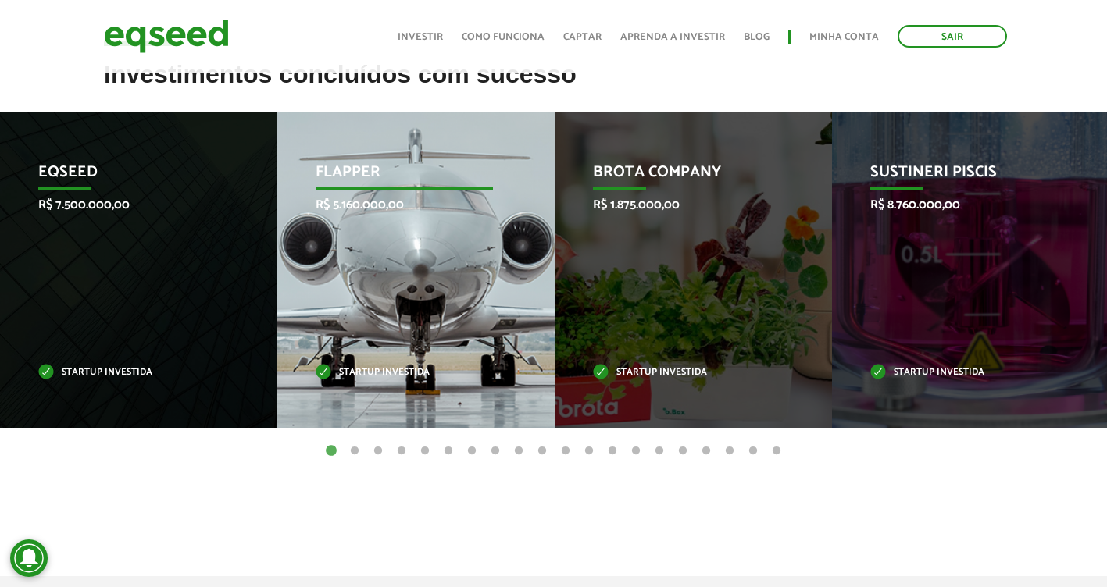
click at [361, 260] on div "Flapper R$ 5.160.000,00 Startup investida" at bounding box center [404, 269] width 254 height 315
click at [376, 377] on p "Startup investida" at bounding box center [404, 373] width 178 height 9
click at [373, 372] on p "Startup investida" at bounding box center [404, 373] width 178 height 9
drag, startPoint x: 372, startPoint y: 371, endPoint x: 328, endPoint y: 365, distance: 44.2
click at [359, 371] on p "Startup investida" at bounding box center [404, 373] width 178 height 9
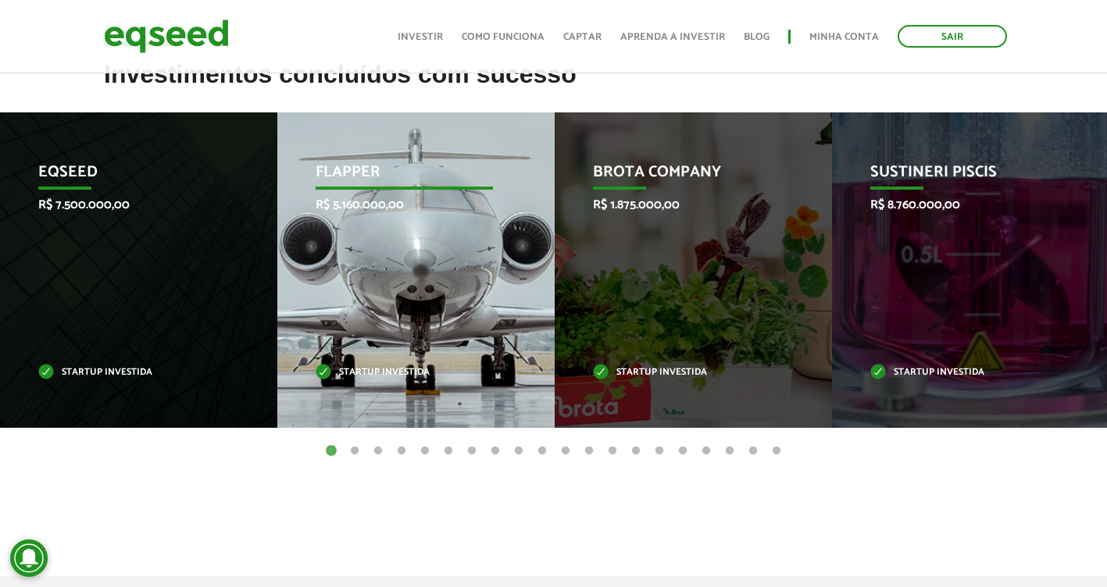
click at [326, 369] on p "Startup investida" at bounding box center [404, 373] width 178 height 9
click at [420, 245] on div "Flapper R$ 5.160.000,00 Startup investida" at bounding box center [404, 269] width 254 height 315
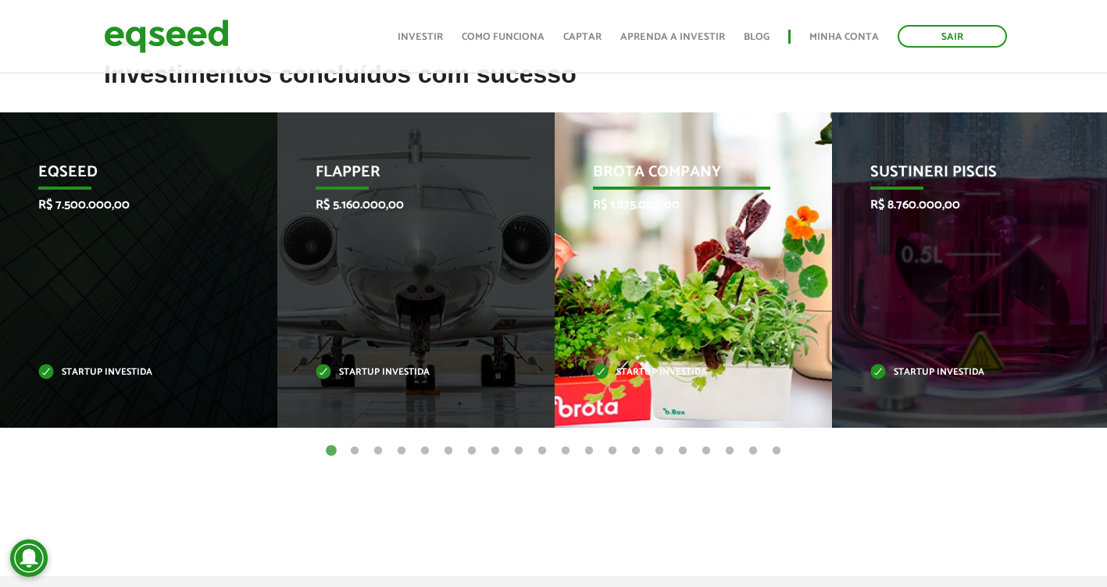
click at [605, 275] on div "Brota Company R$ 1.875.000,00 Startup investida" at bounding box center [681, 269] width 254 height 315
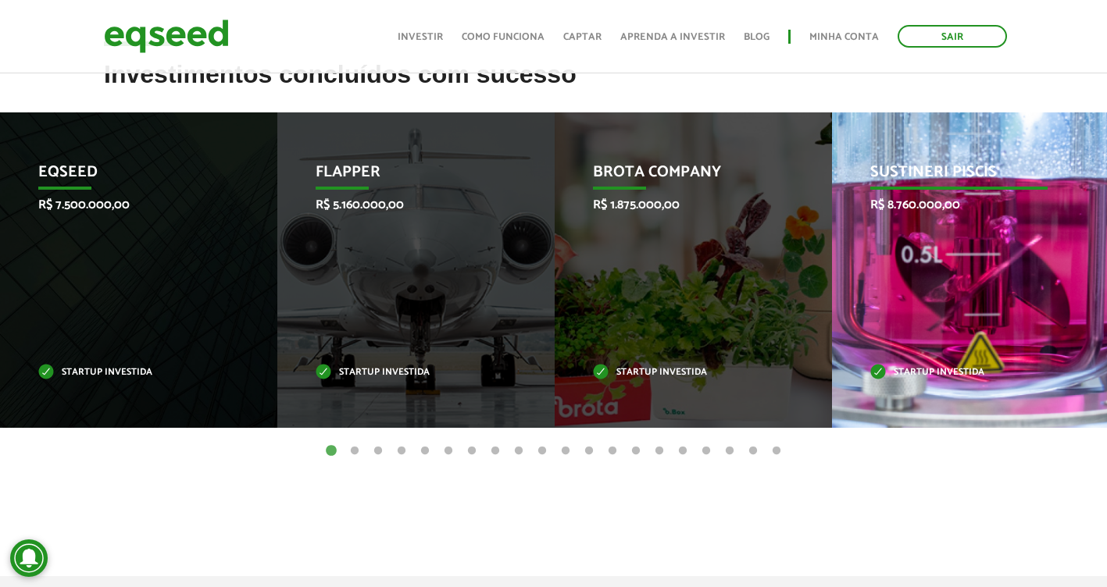
click at [922, 289] on div "Sustineri Piscis R$ 8.760.000,00 Startup investida" at bounding box center [959, 269] width 254 height 315
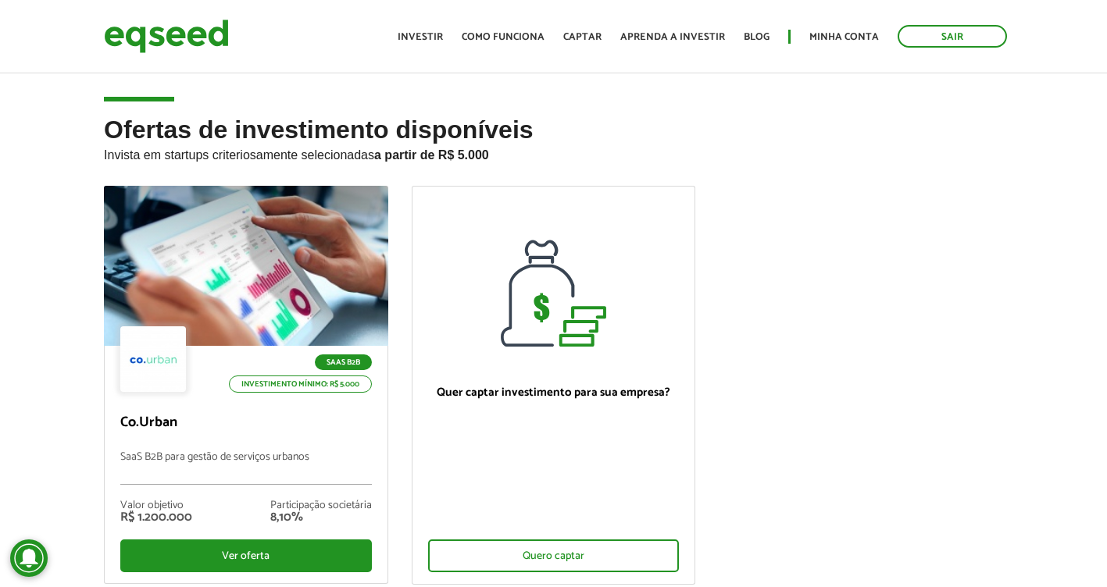
scroll to position [0, 0]
click at [593, 39] on link "Captar" at bounding box center [582, 37] width 38 height 10
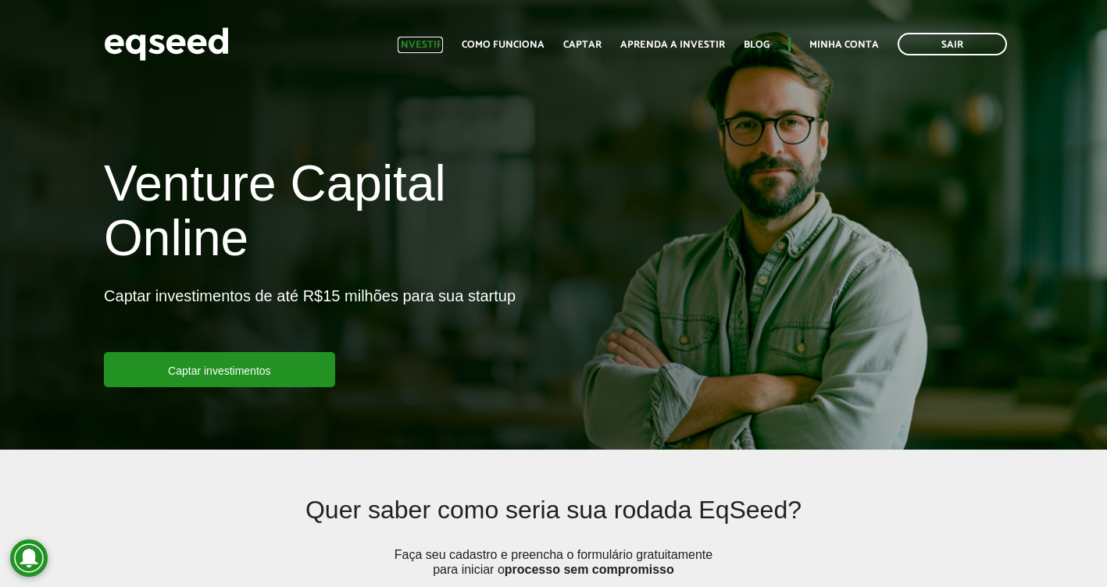
click at [440, 45] on link "Investir" at bounding box center [419, 45] width 45 height 10
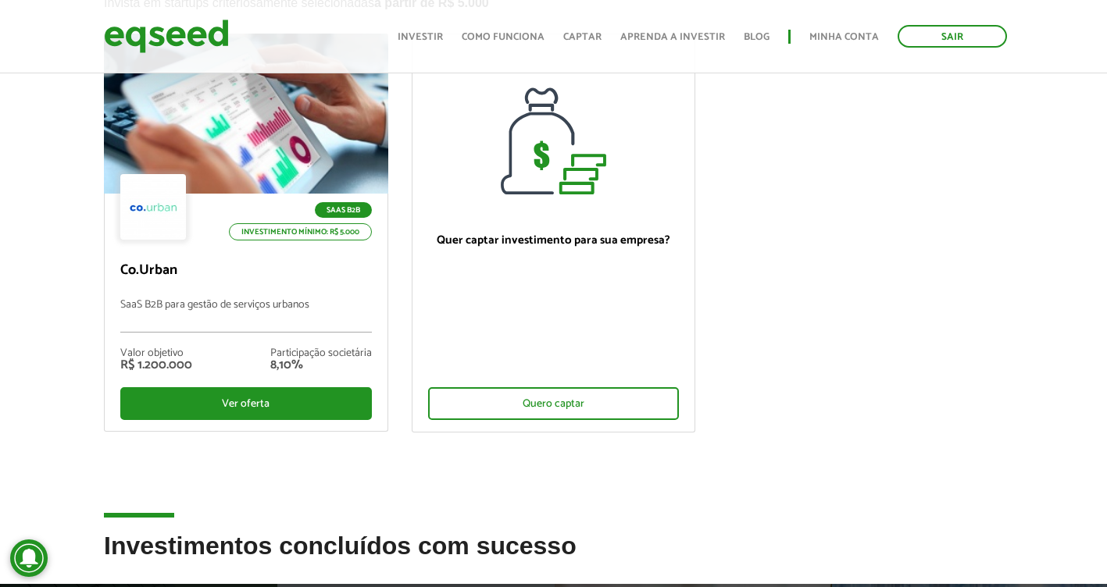
scroll to position [156, 0]
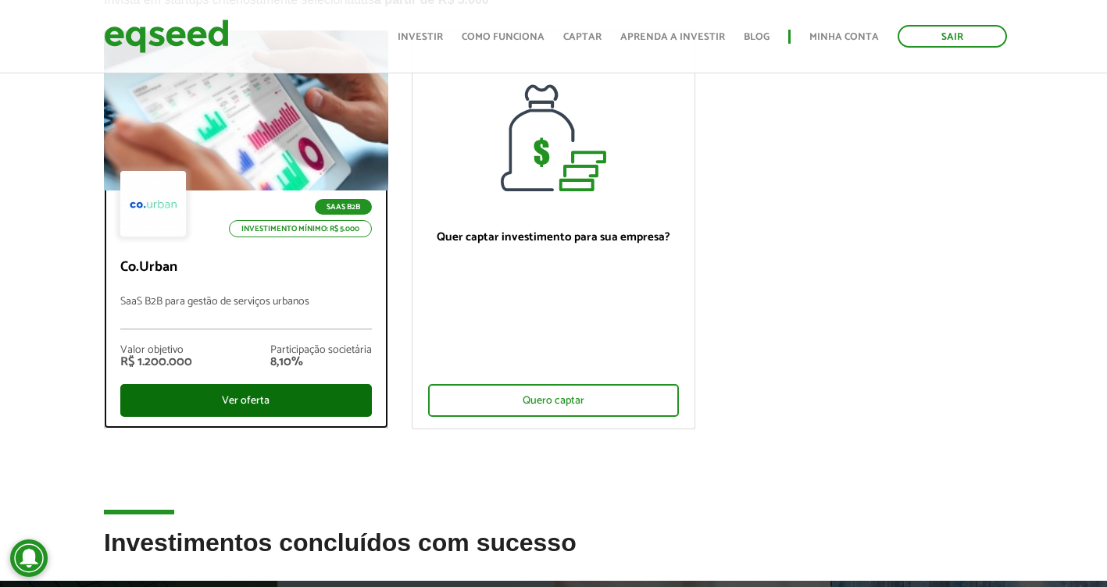
click at [238, 401] on div "Ver oferta" at bounding box center [245, 400] width 251 height 33
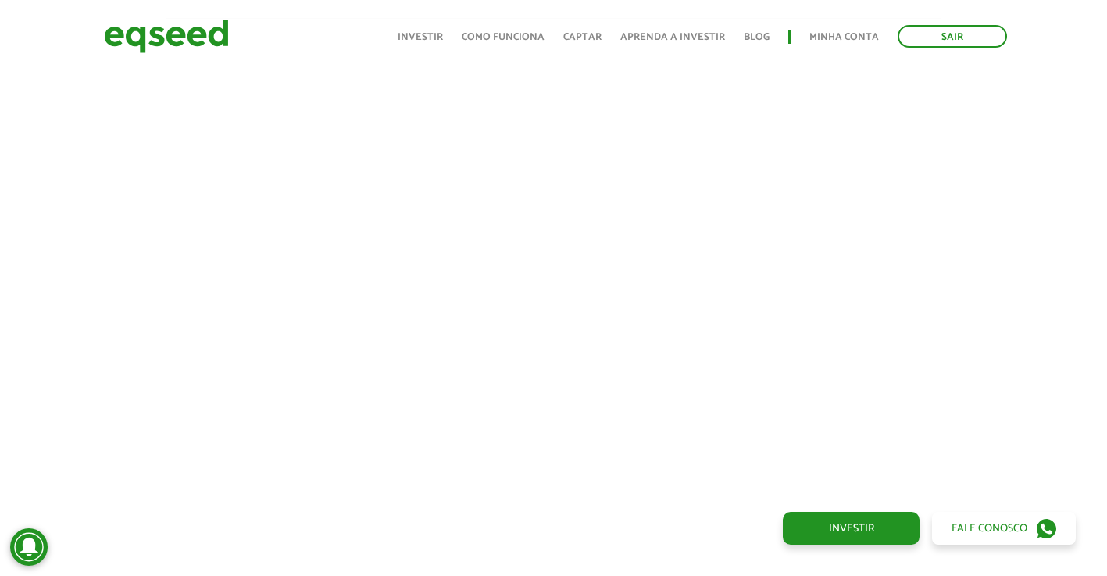
scroll to position [547, 0]
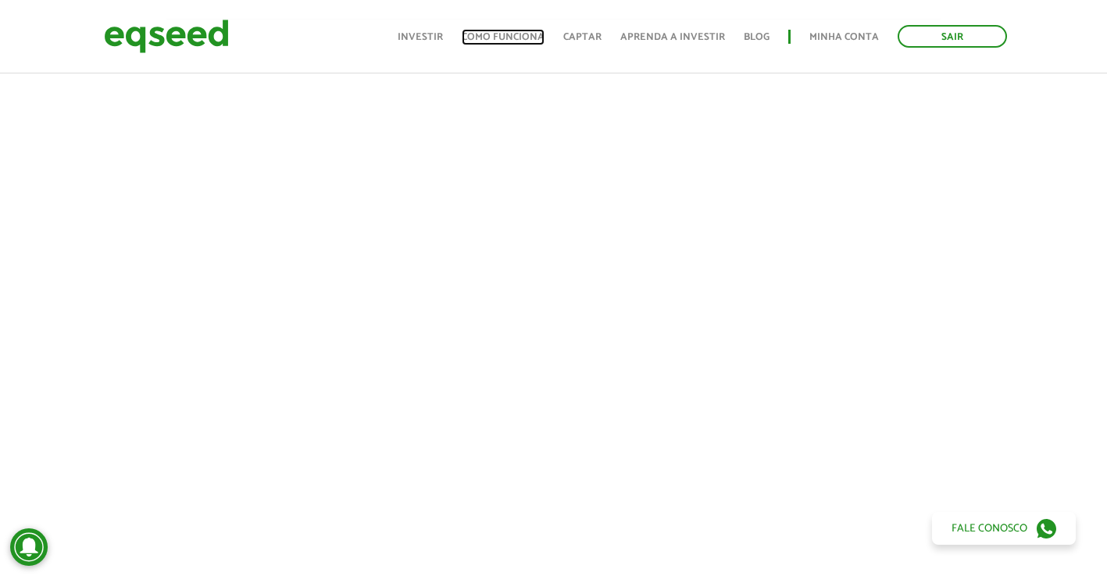
click at [519, 40] on link "Como funciona" at bounding box center [503, 37] width 83 height 10
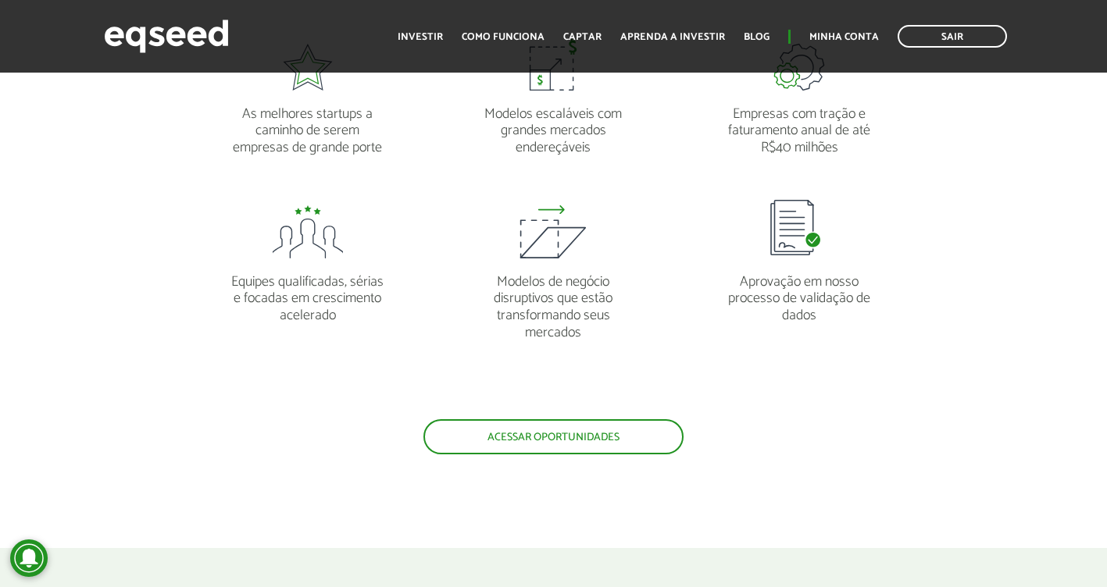
scroll to position [1328, 0]
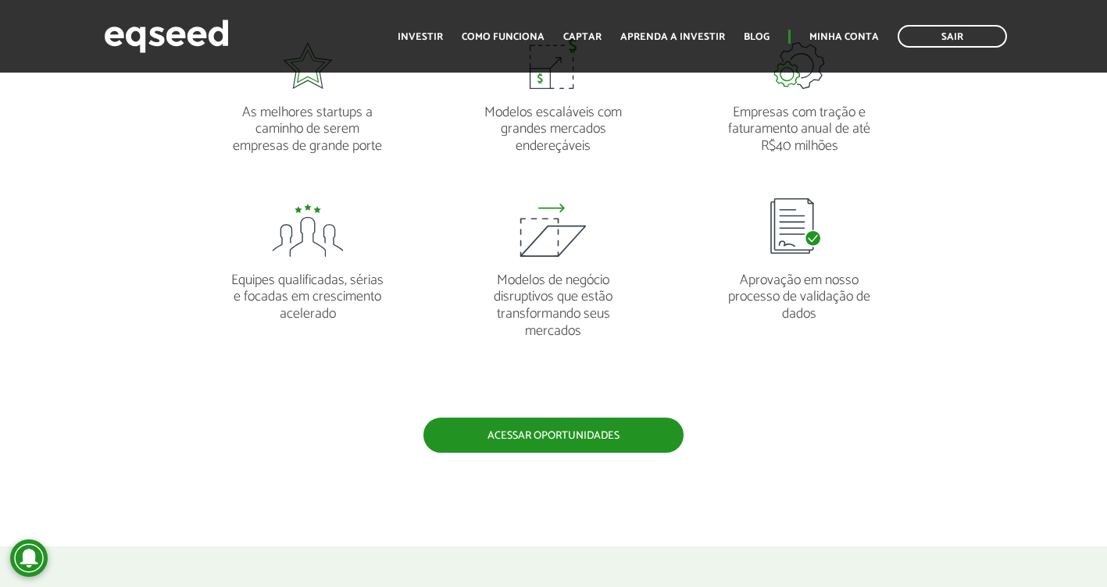
click at [614, 440] on link "Acessar oportunidades" at bounding box center [553, 435] width 260 height 35
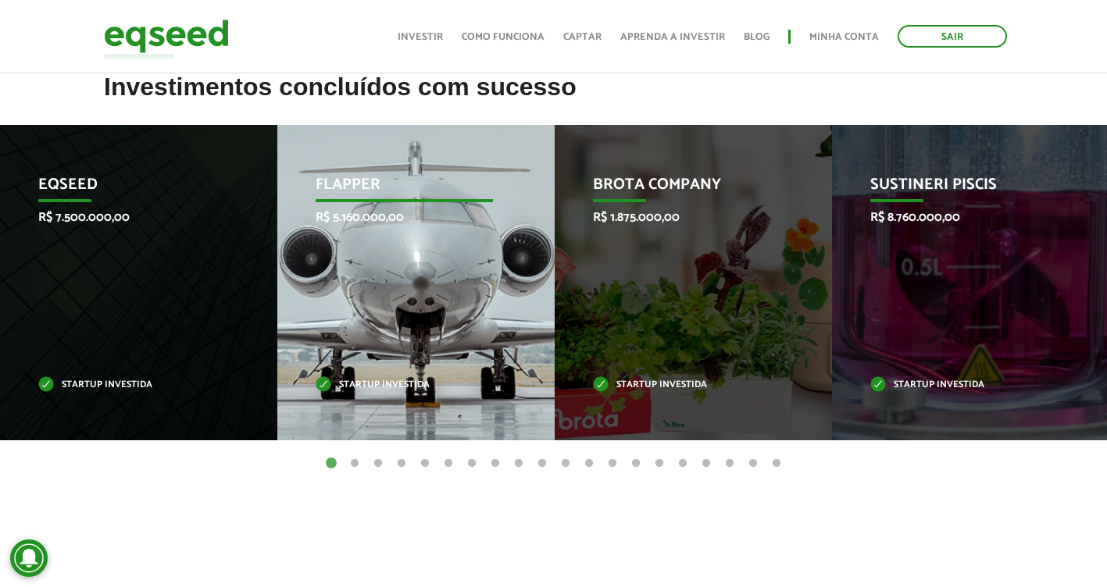
scroll to position [625, 0]
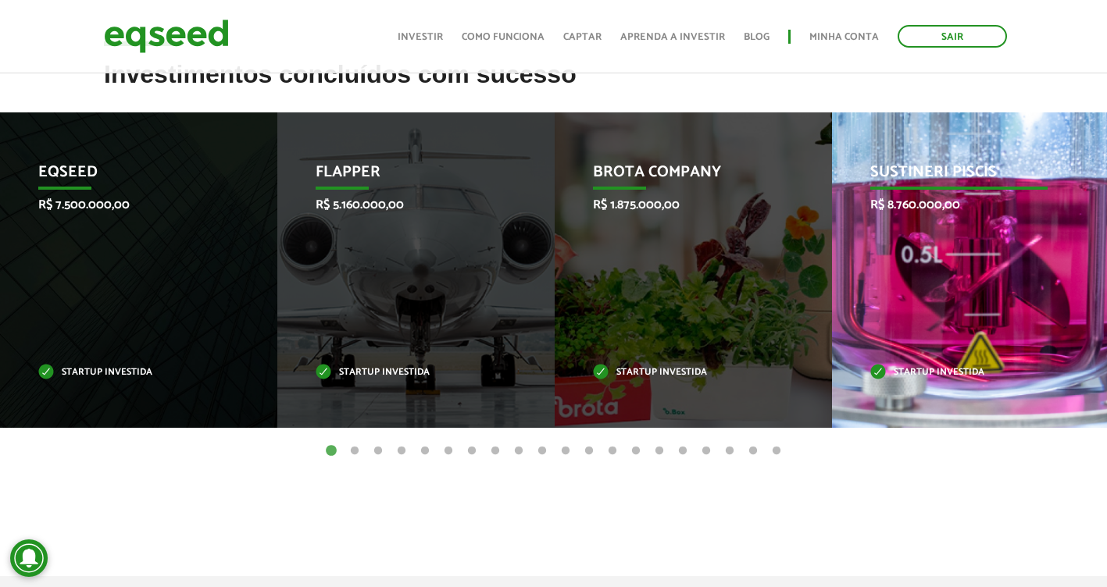
click at [952, 371] on p "Startup investida" at bounding box center [959, 373] width 178 height 9
click at [916, 166] on p "Sustineri Piscis" at bounding box center [959, 176] width 178 height 27
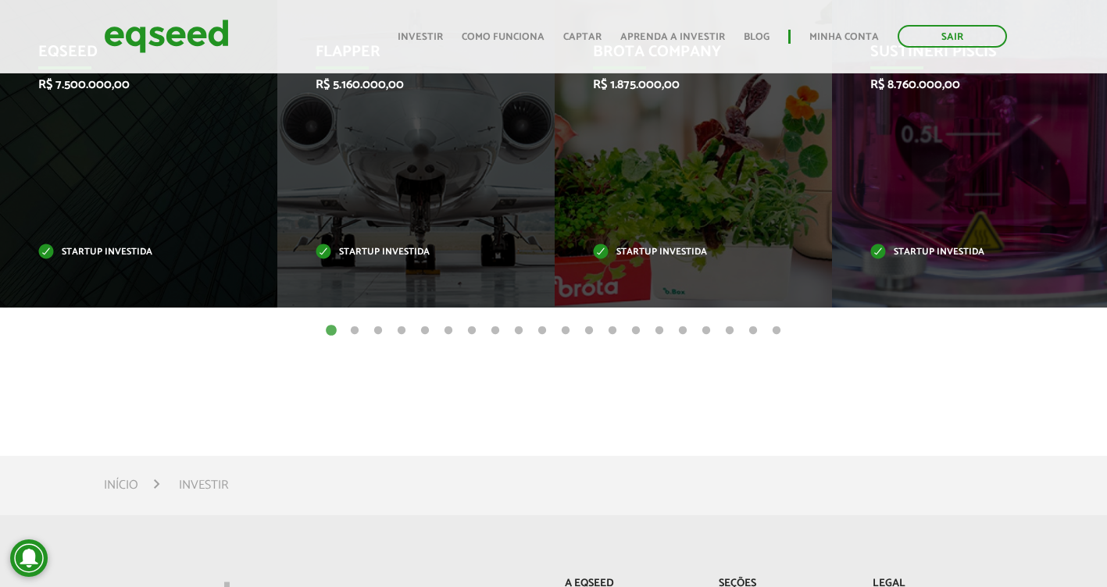
scroll to position [781, 0]
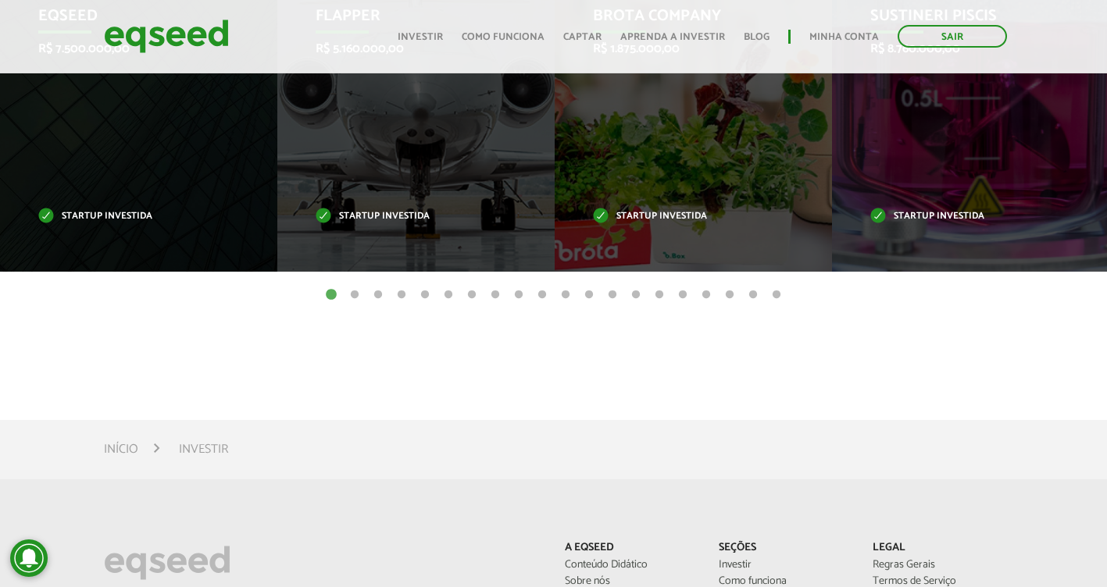
click at [686, 297] on button "16" at bounding box center [683, 295] width 16 height 16
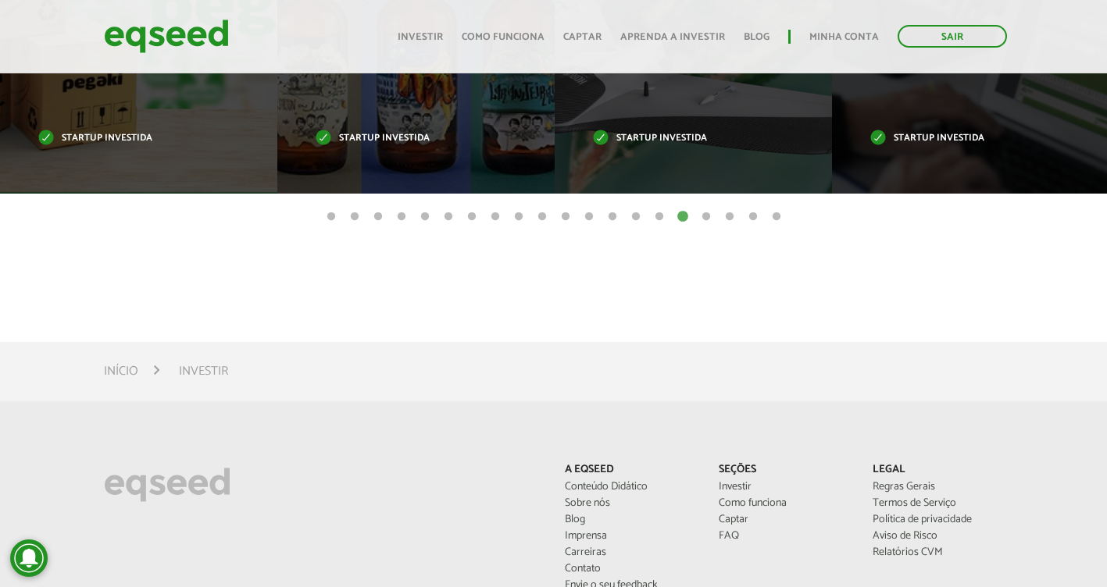
scroll to position [547, 0]
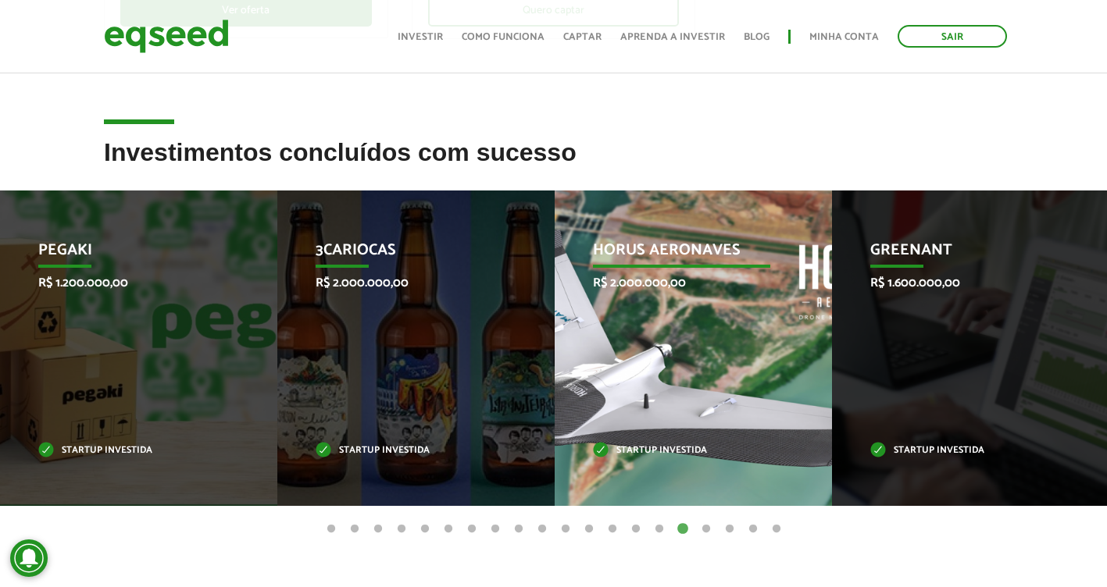
click at [638, 264] on p "Horus Aeronaves" at bounding box center [682, 254] width 178 height 27
click at [640, 256] on p "Horus Aeronaves" at bounding box center [682, 254] width 178 height 27
drag, startPoint x: 640, startPoint y: 256, endPoint x: 640, endPoint y: 280, distance: 23.4
click at [640, 280] on div "Horus Aeronaves R$ 2.000.000,00 Startup investida" at bounding box center [681, 348] width 254 height 315
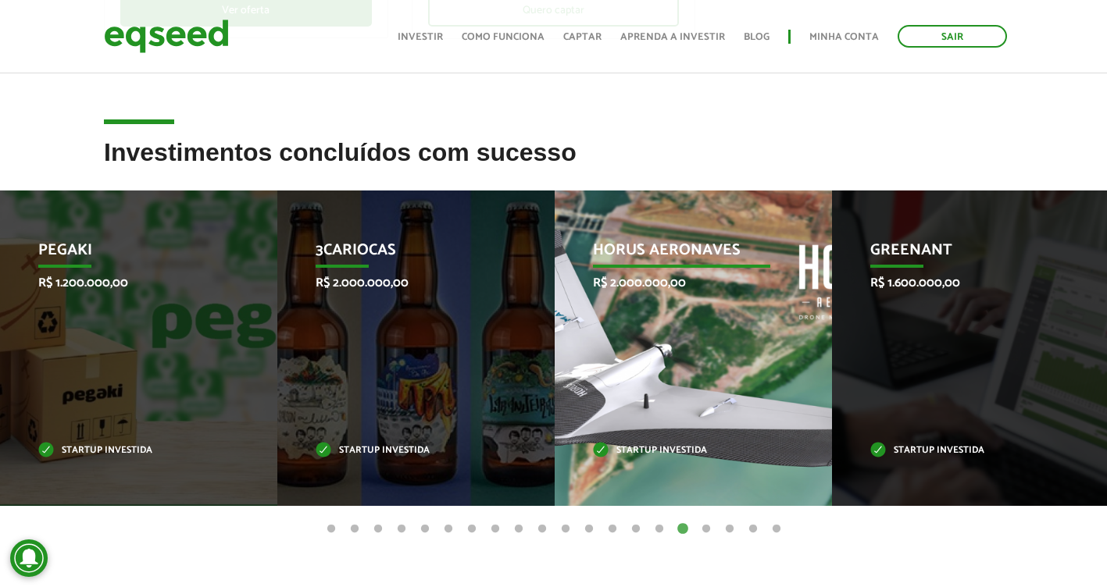
click at [640, 280] on p "R$ 2.000.000,00" at bounding box center [682, 283] width 178 height 15
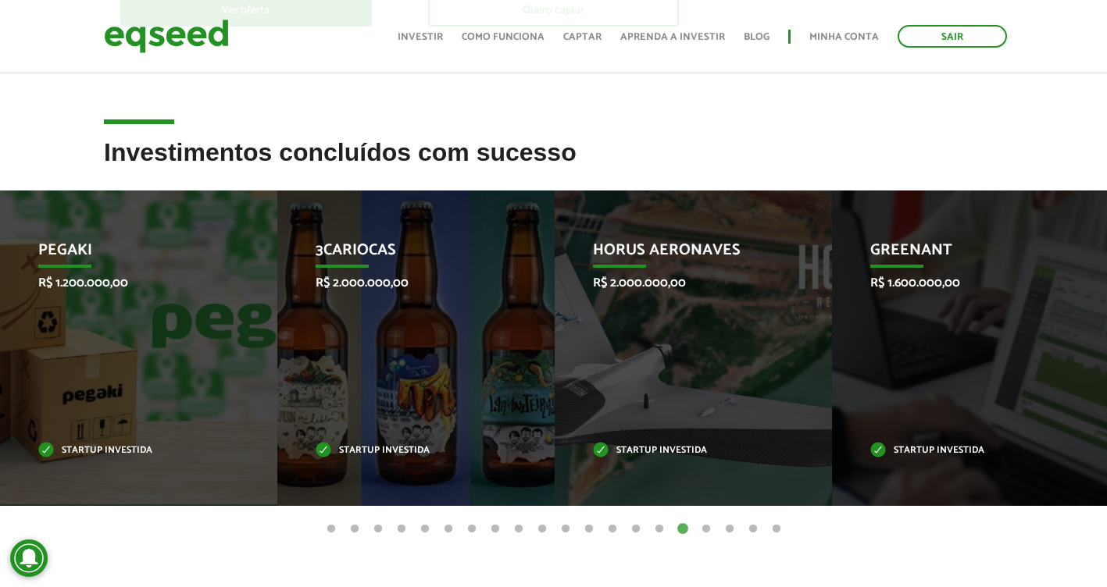
click at [351, 527] on button "2" at bounding box center [355, 530] width 16 height 16
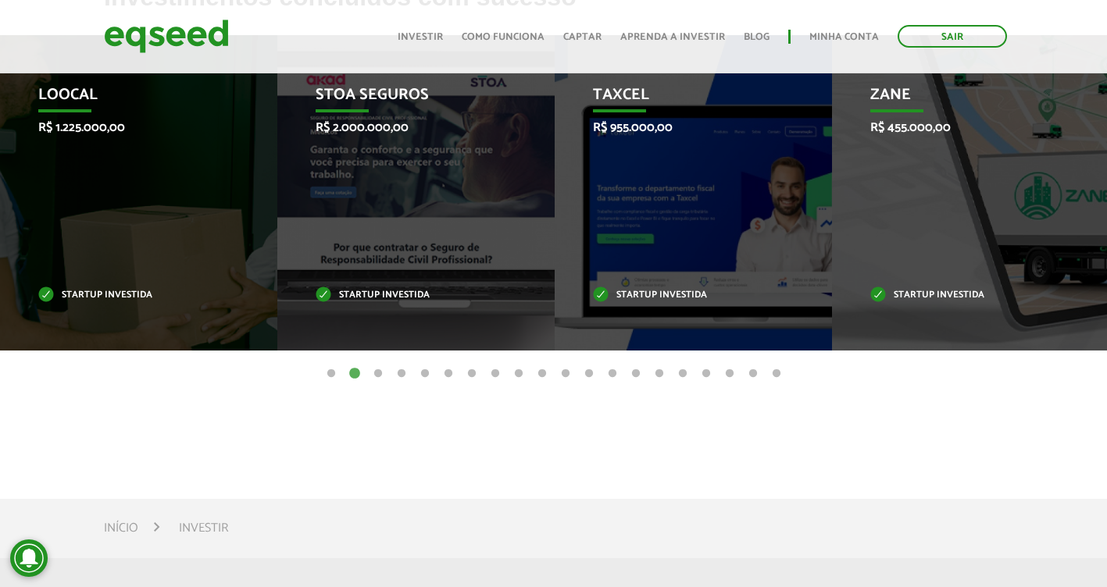
scroll to position [703, 0]
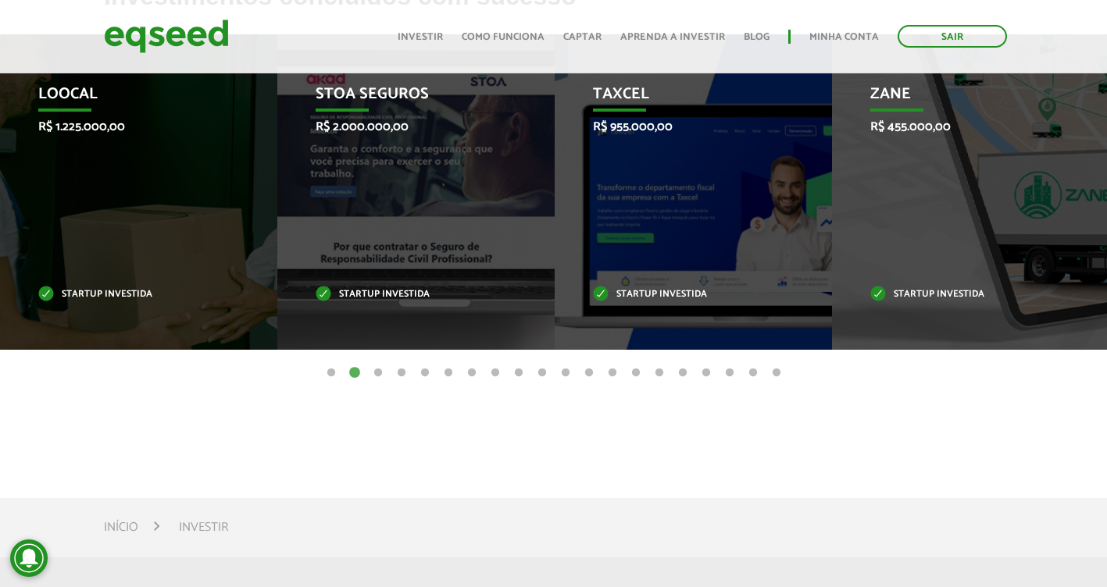
click at [467, 373] on button "7" at bounding box center [472, 373] width 16 height 16
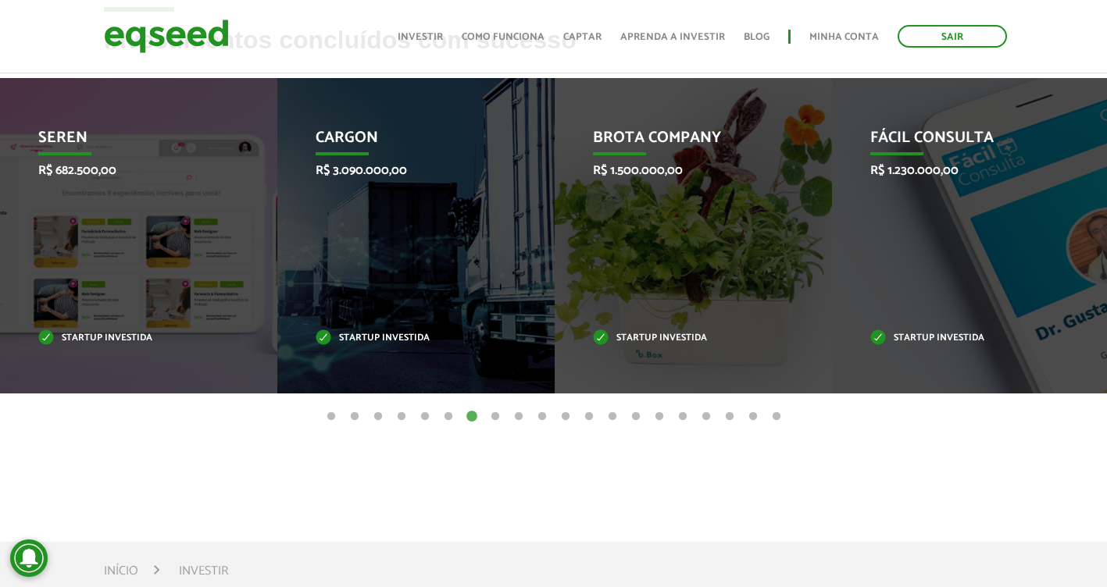
scroll to position [625, 0]
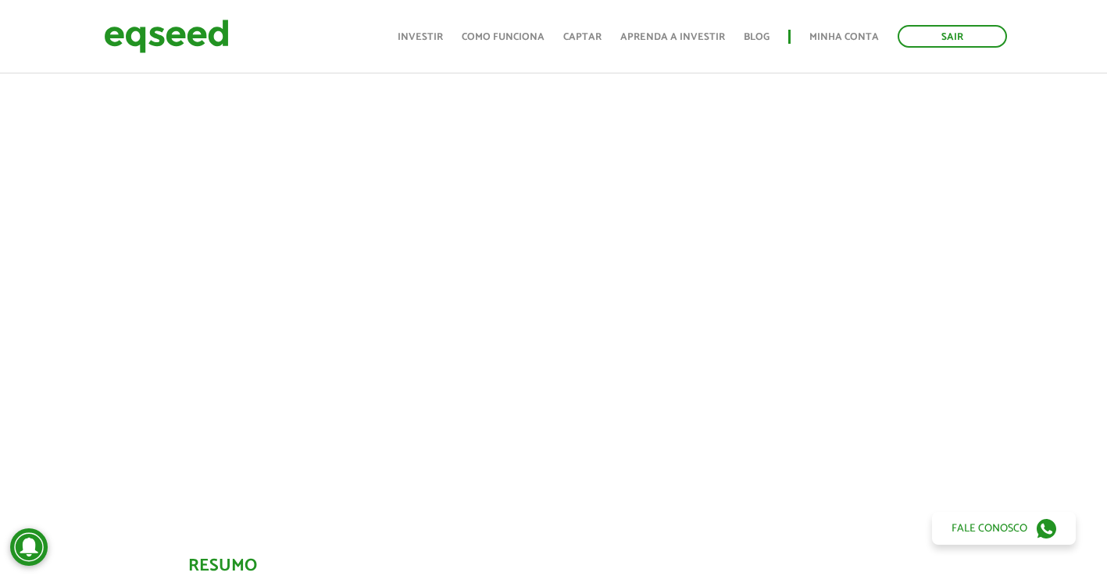
scroll to position [732, 0]
